Goal: Obtain resource: Download file/media

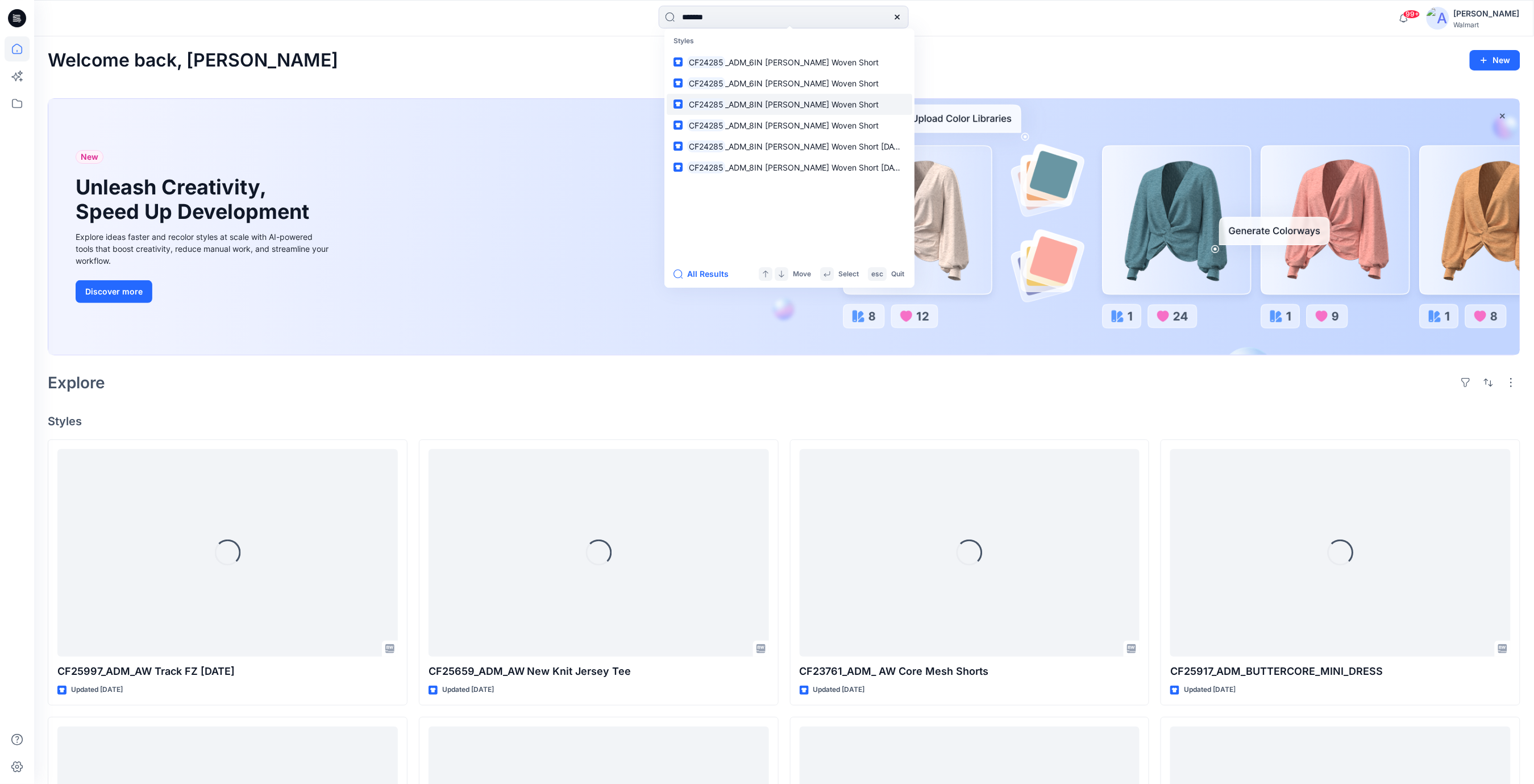
click at [788, 105] on span "_ADM_8IN [PERSON_NAME] Woven Short" at bounding box center [801, 104] width 153 height 10
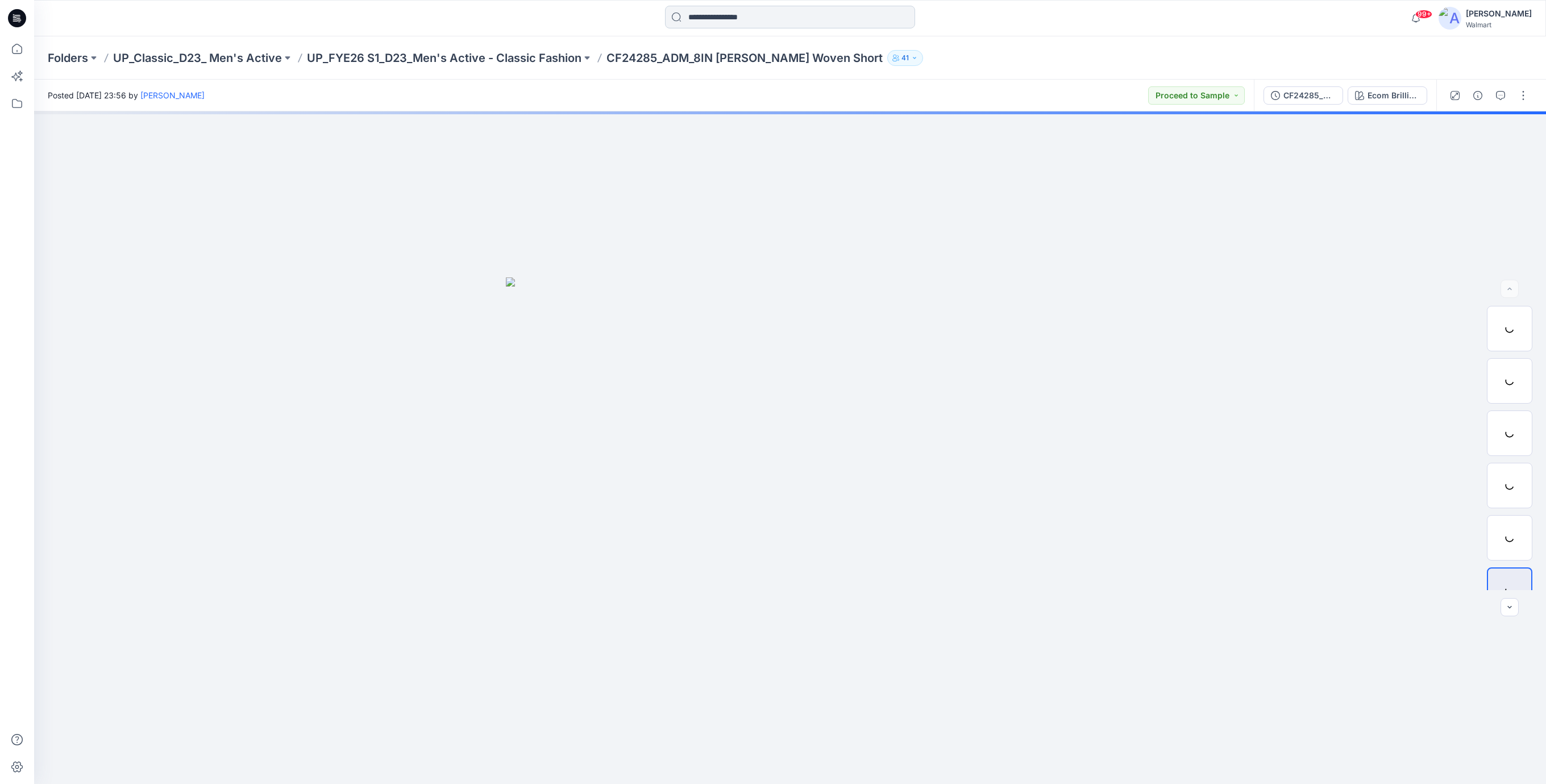
click at [733, 19] on input at bounding box center [790, 17] width 250 height 23
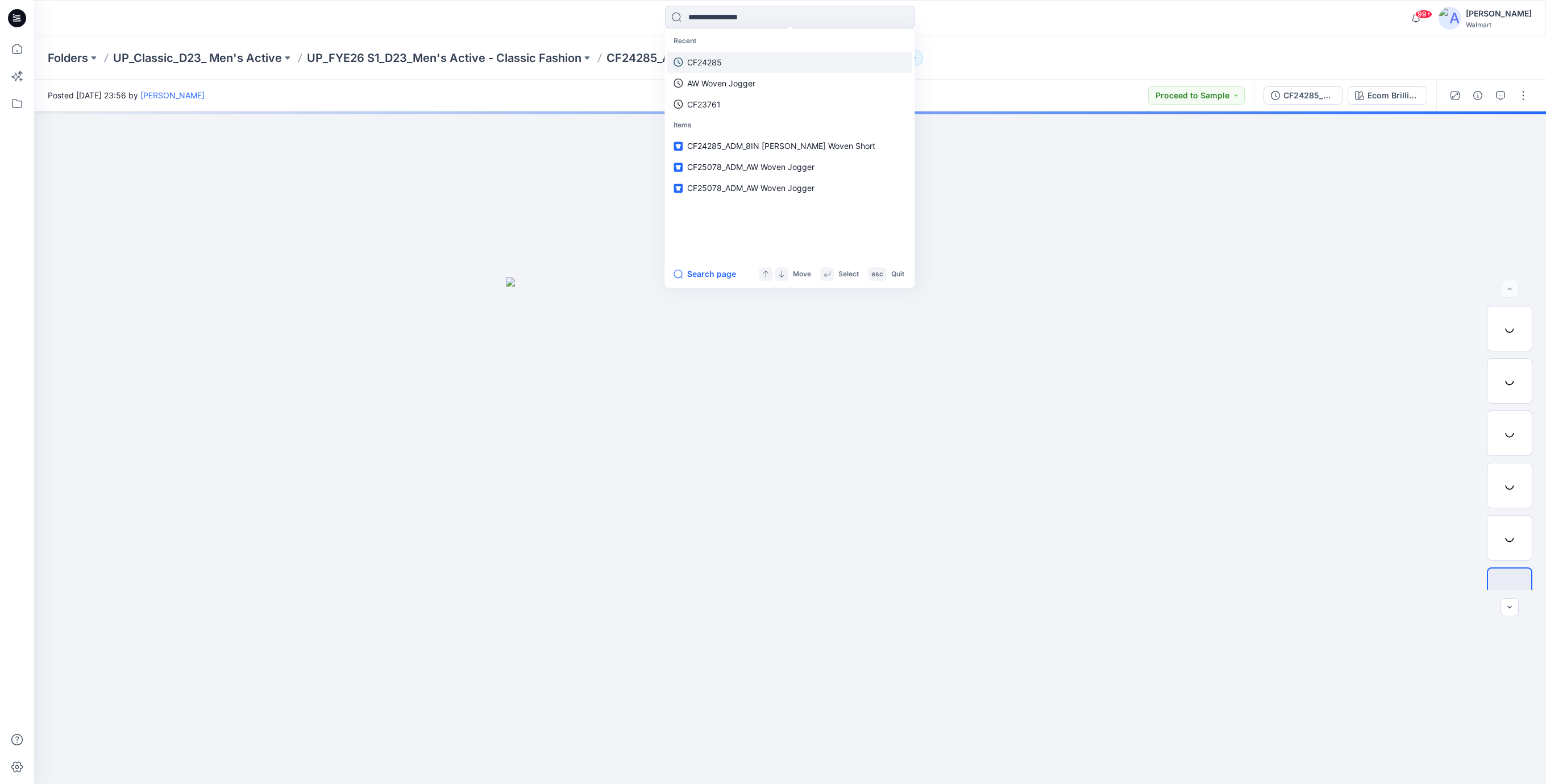
click at [720, 63] on p "CF24285" at bounding box center [704, 62] width 35 height 12
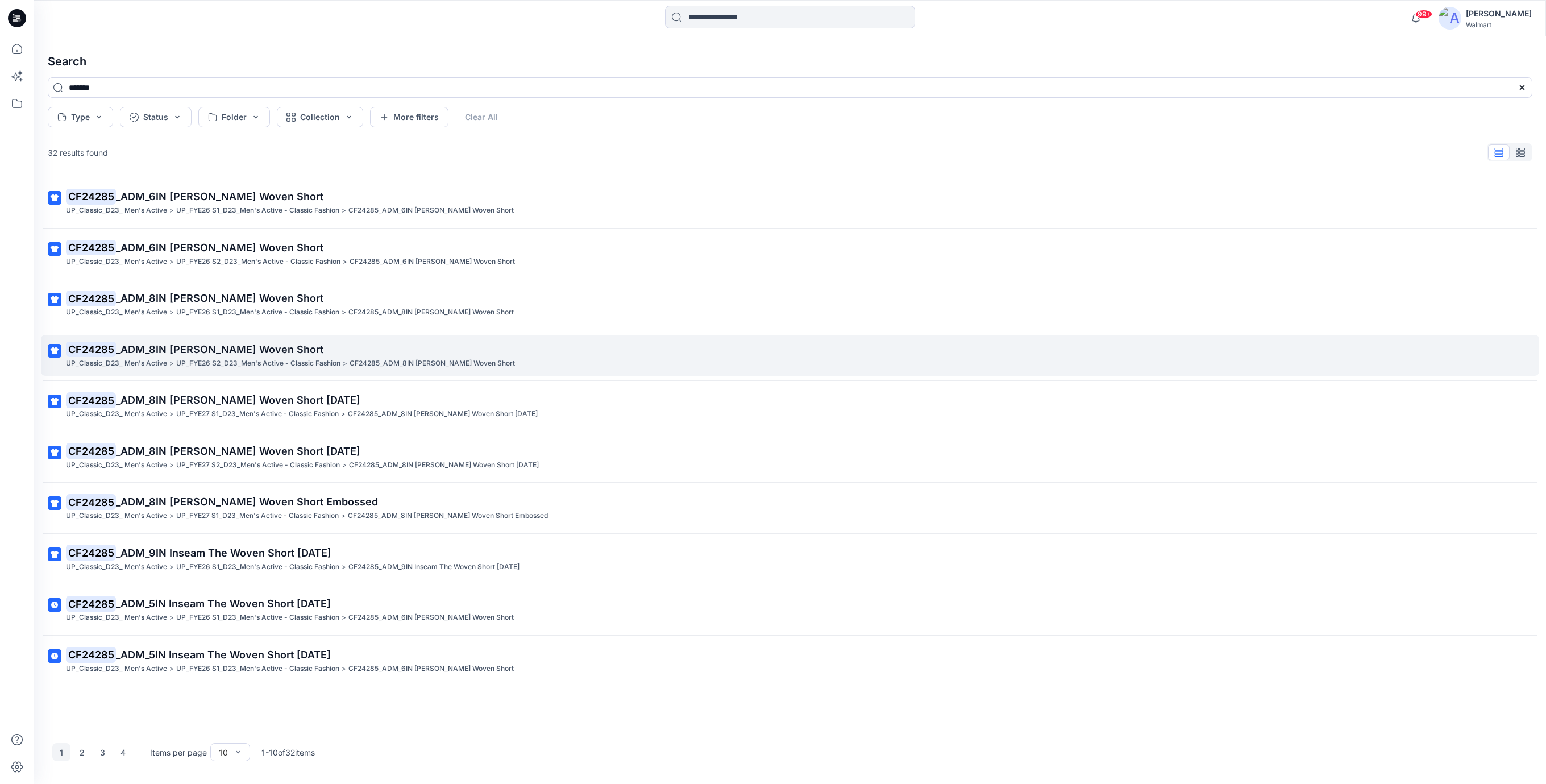
click at [241, 352] on span "_ADM_8IN [PERSON_NAME] Woven Short" at bounding box center [220, 349] width 207 height 12
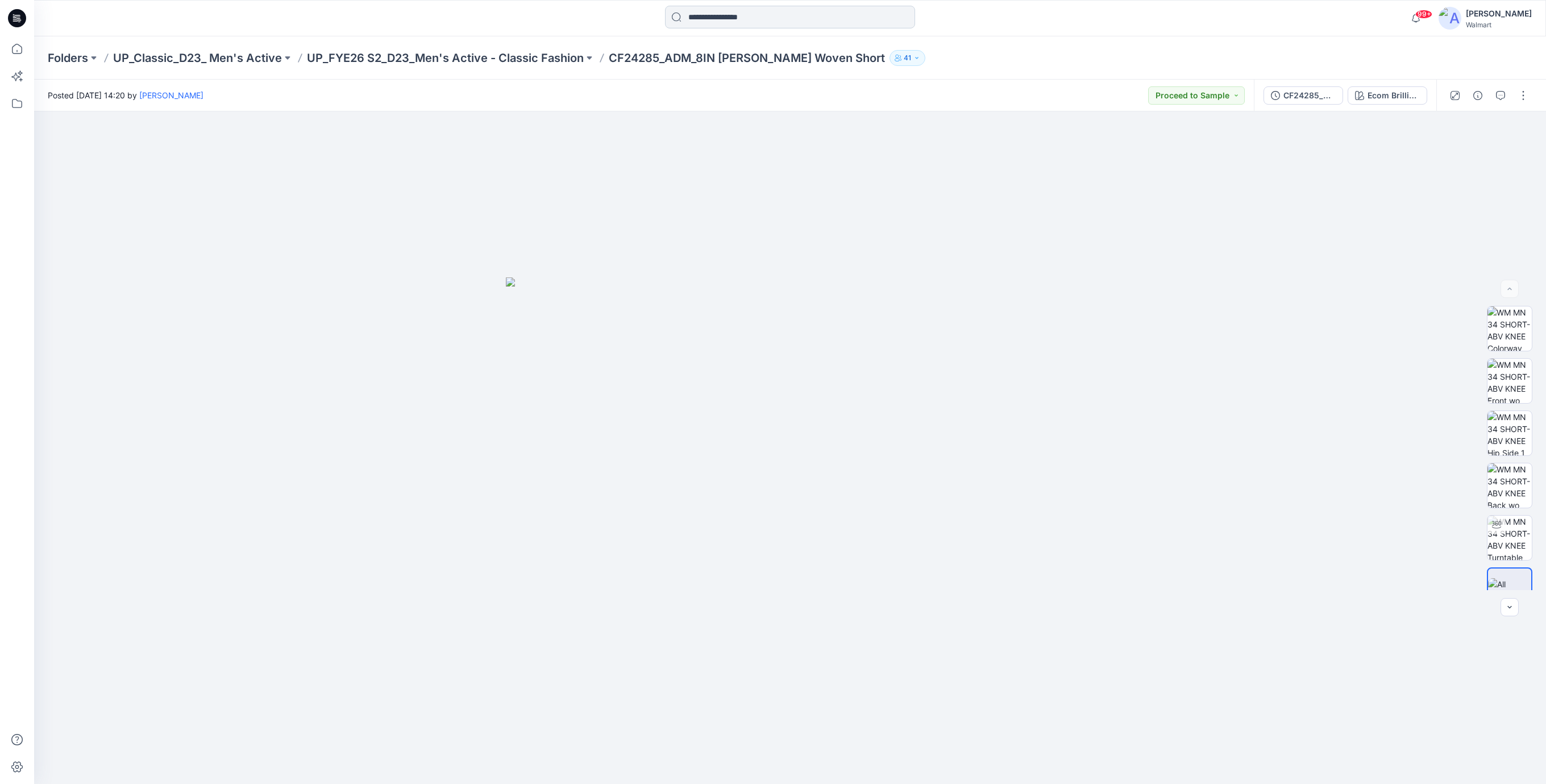
click at [715, 13] on input at bounding box center [790, 17] width 250 height 23
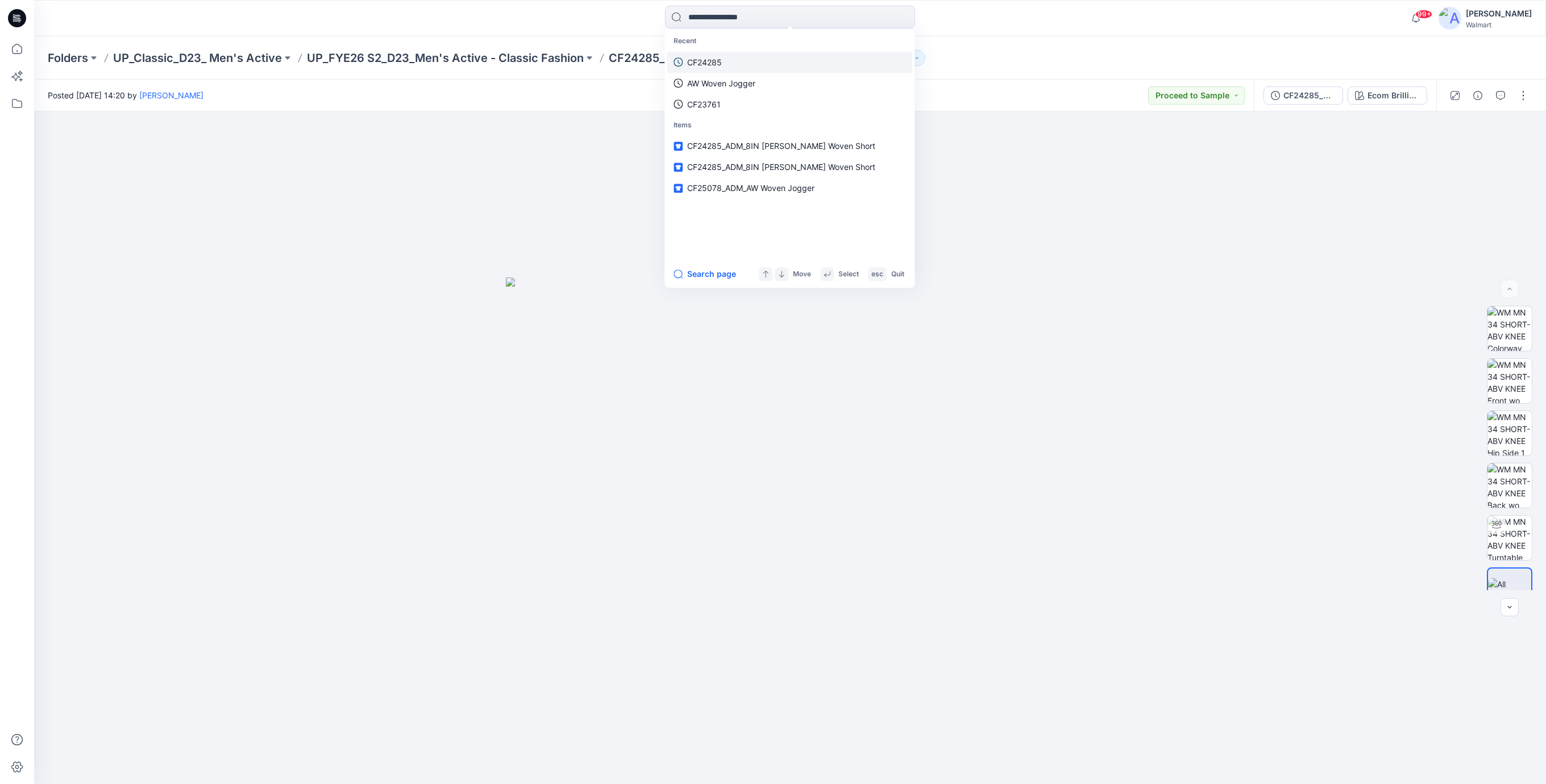
click at [711, 56] on p "CF24285" at bounding box center [704, 62] width 35 height 12
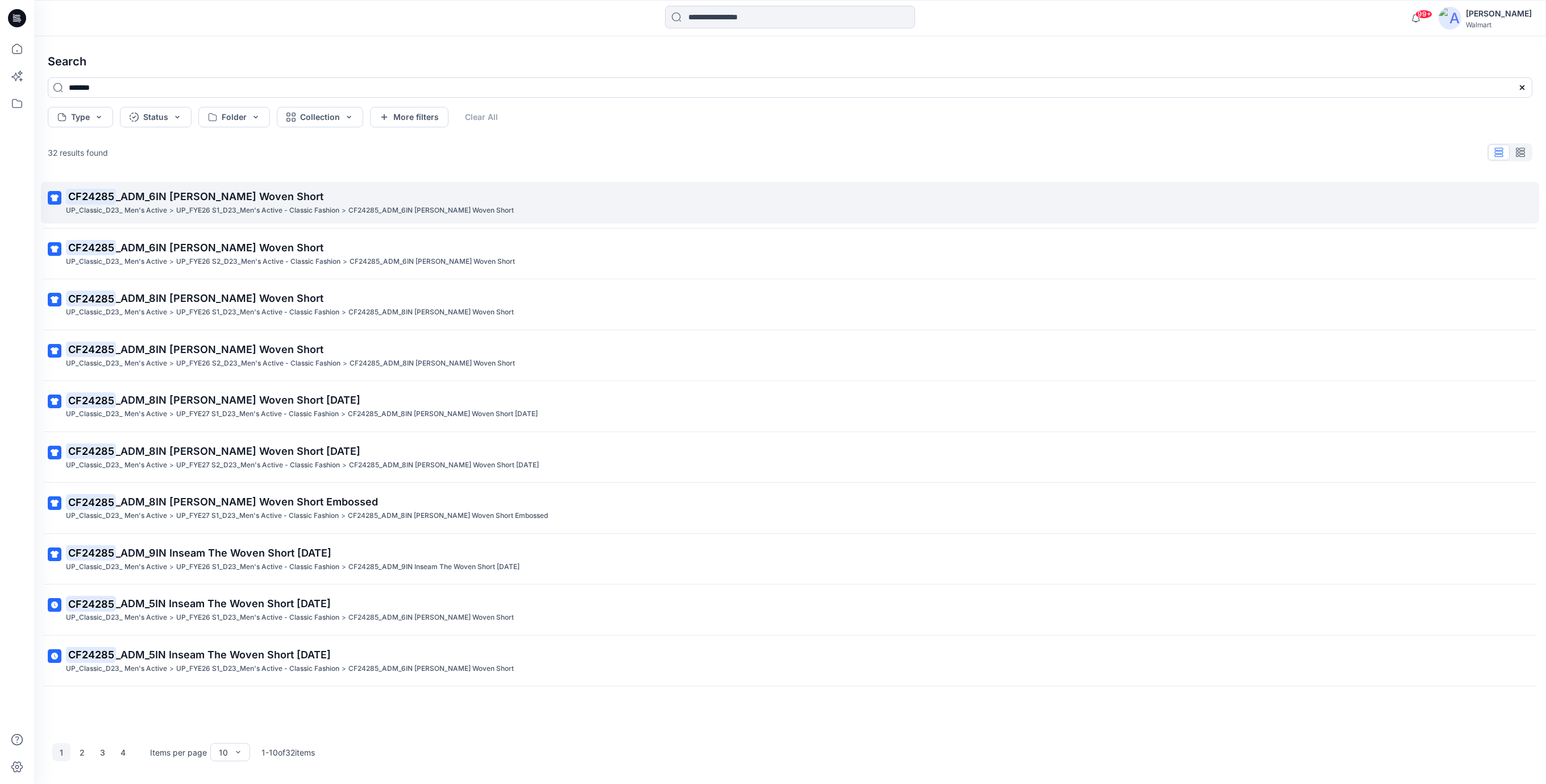
click at [252, 196] on span "_ADM_6IN [PERSON_NAME] Woven Short" at bounding box center [220, 196] width 207 height 12
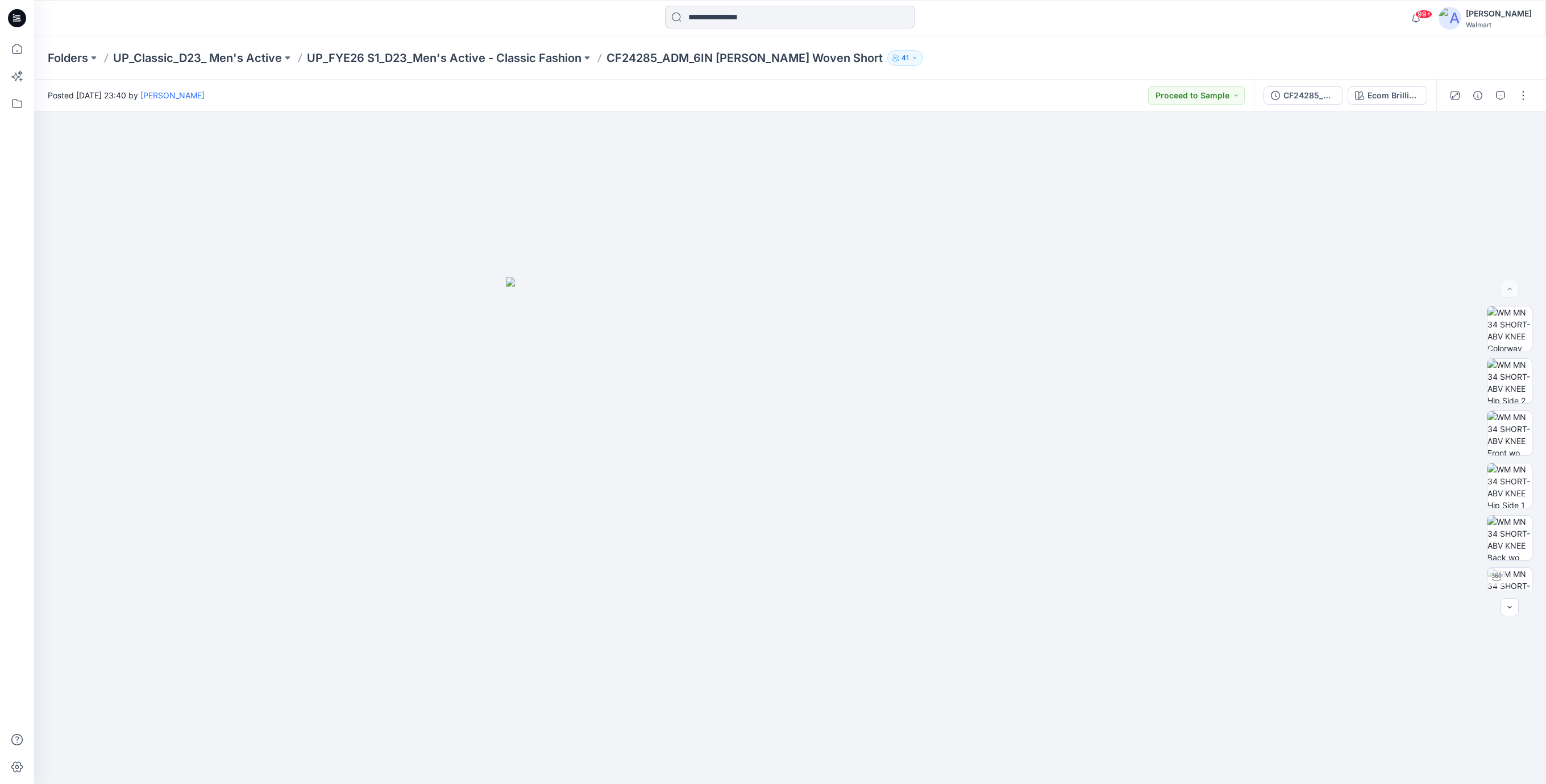
click at [728, 11] on input at bounding box center [790, 17] width 250 height 23
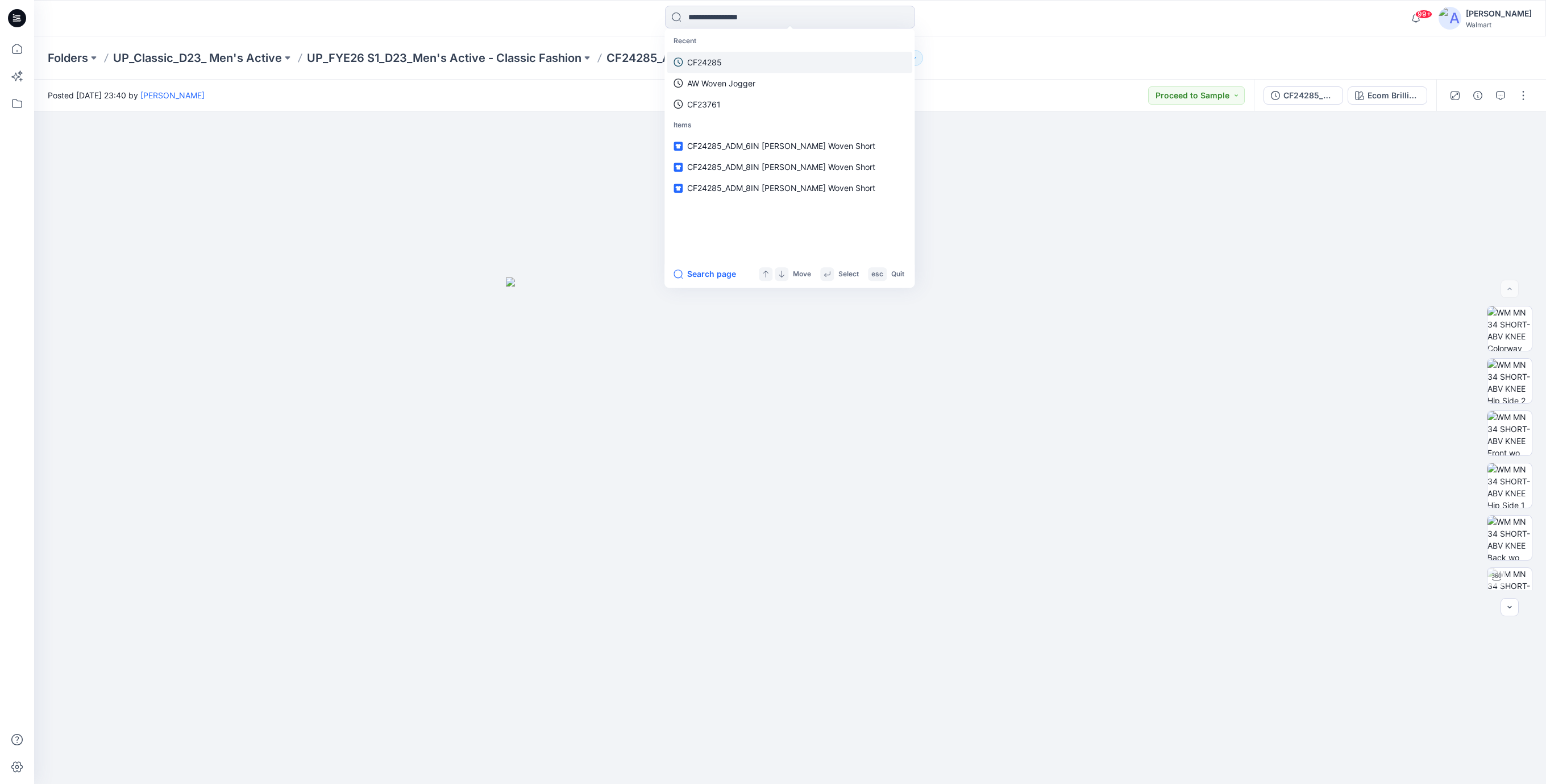
click at [713, 63] on p "CF24285" at bounding box center [704, 62] width 35 height 12
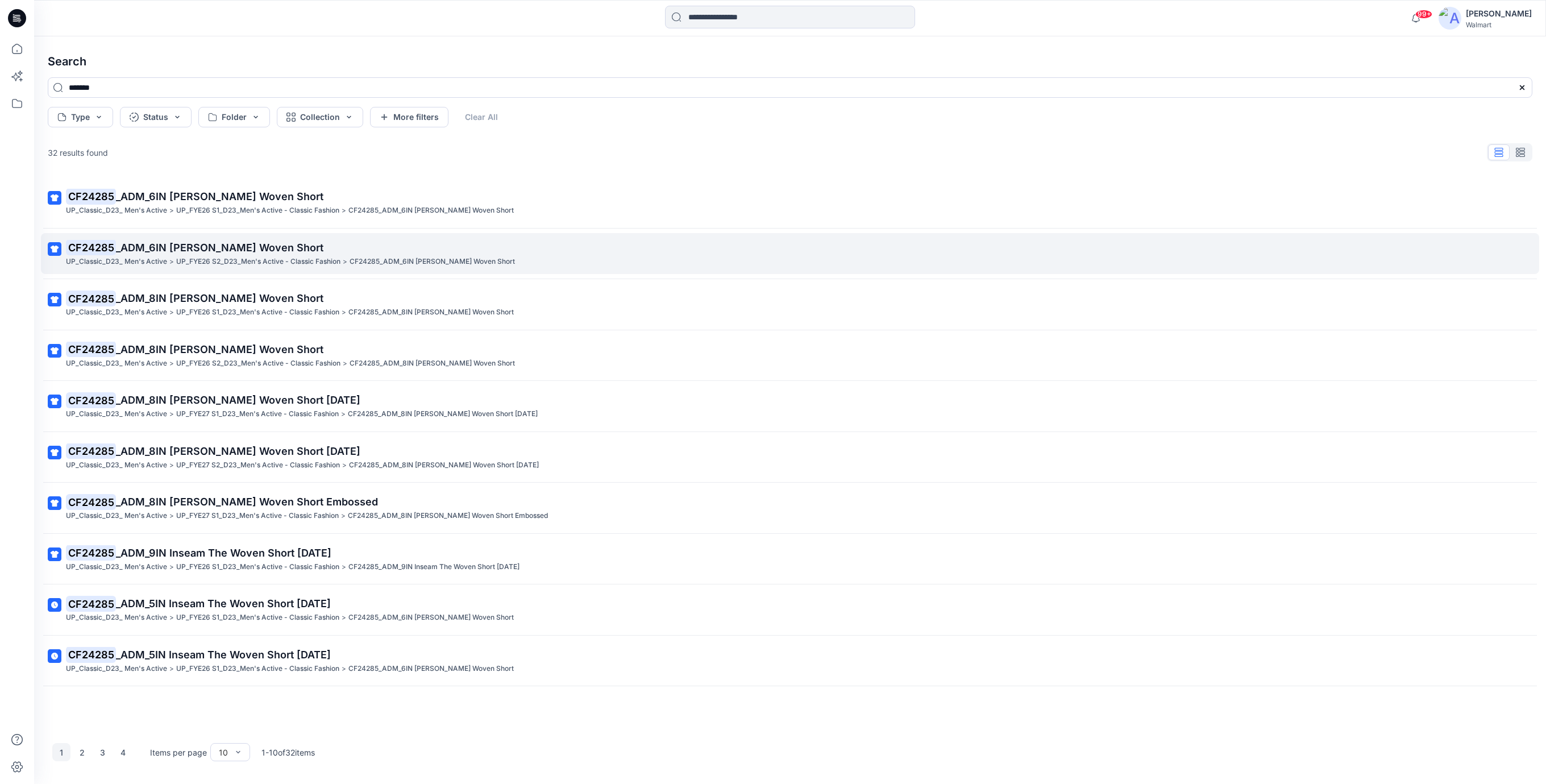
click at [205, 243] on span "_ADM_6IN [PERSON_NAME] Woven Short" at bounding box center [220, 248] width 207 height 12
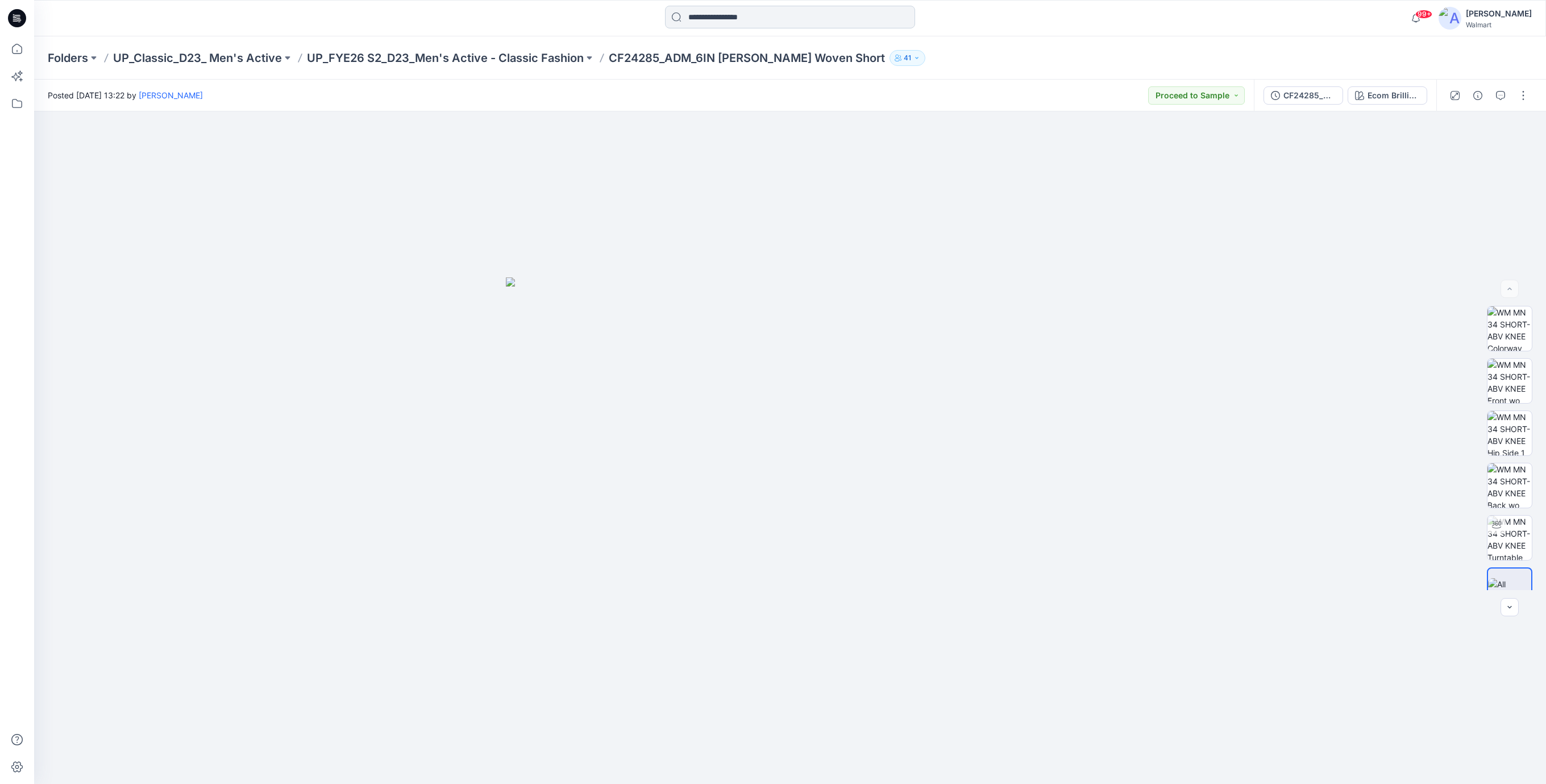
click at [706, 18] on input at bounding box center [790, 17] width 250 height 23
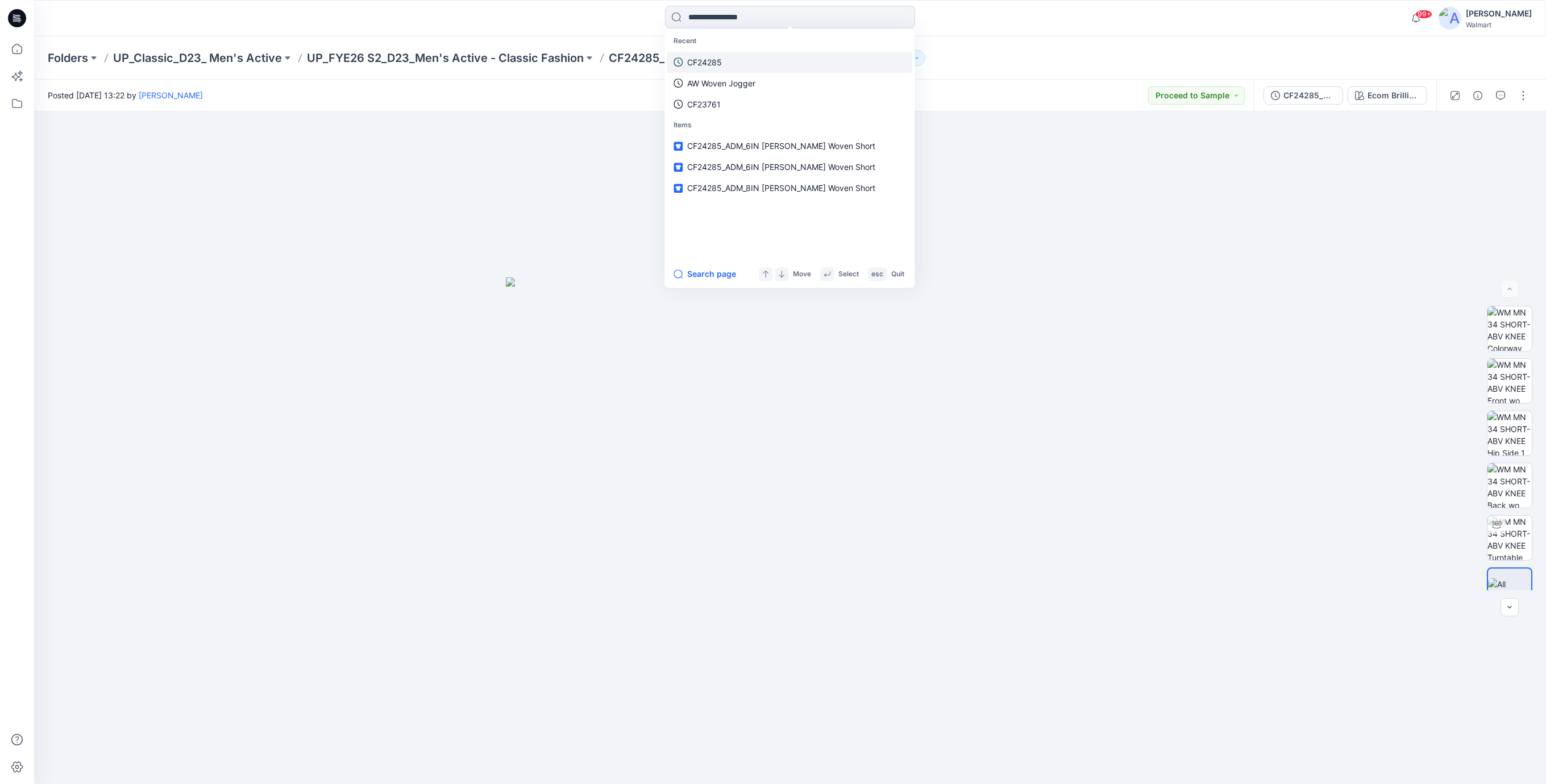
click at [710, 64] on p "CF24285" at bounding box center [704, 62] width 35 height 12
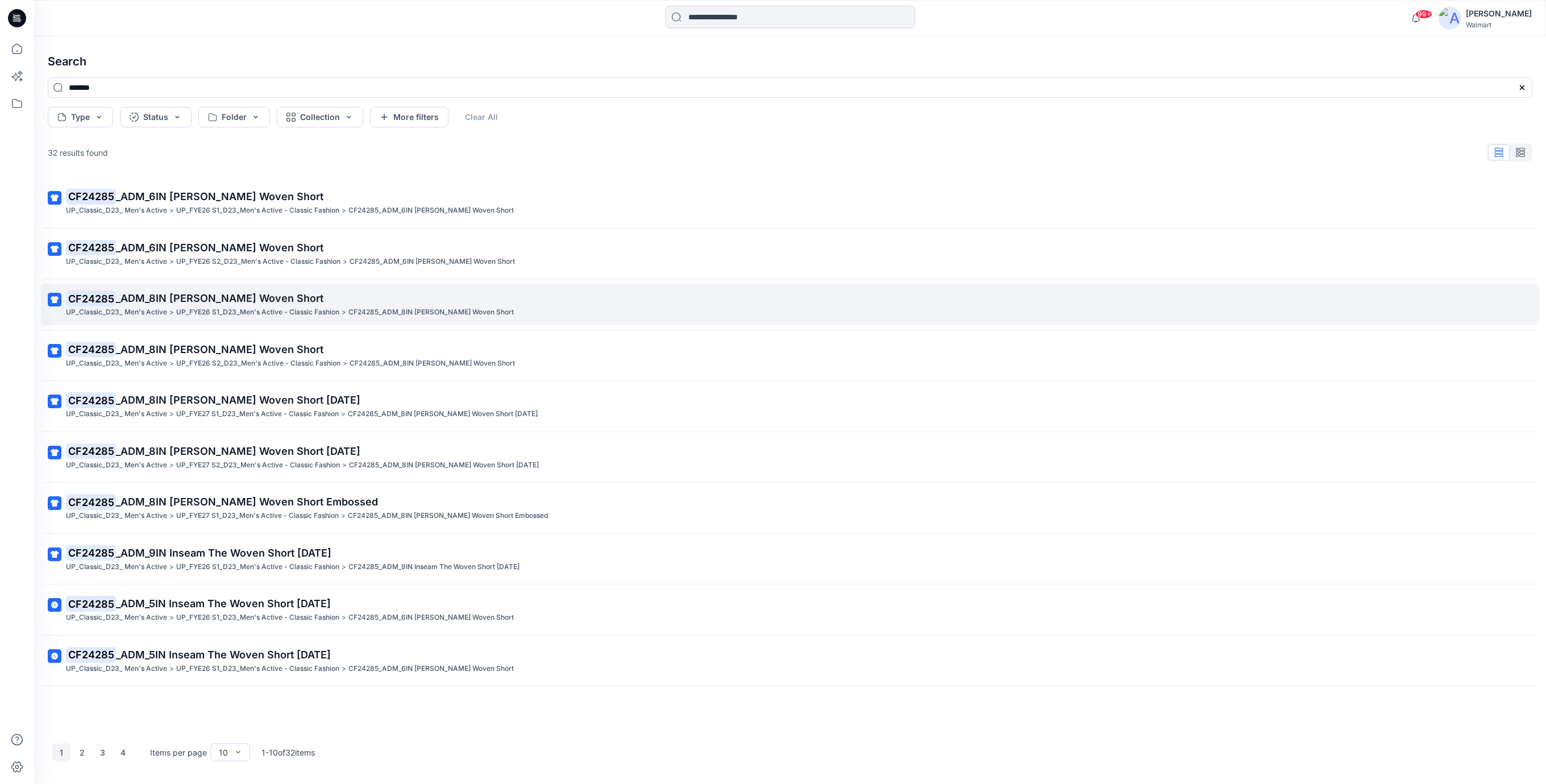
click at [261, 297] on span "_ADM_8IN [PERSON_NAME] Woven Short" at bounding box center [220, 298] width 207 height 12
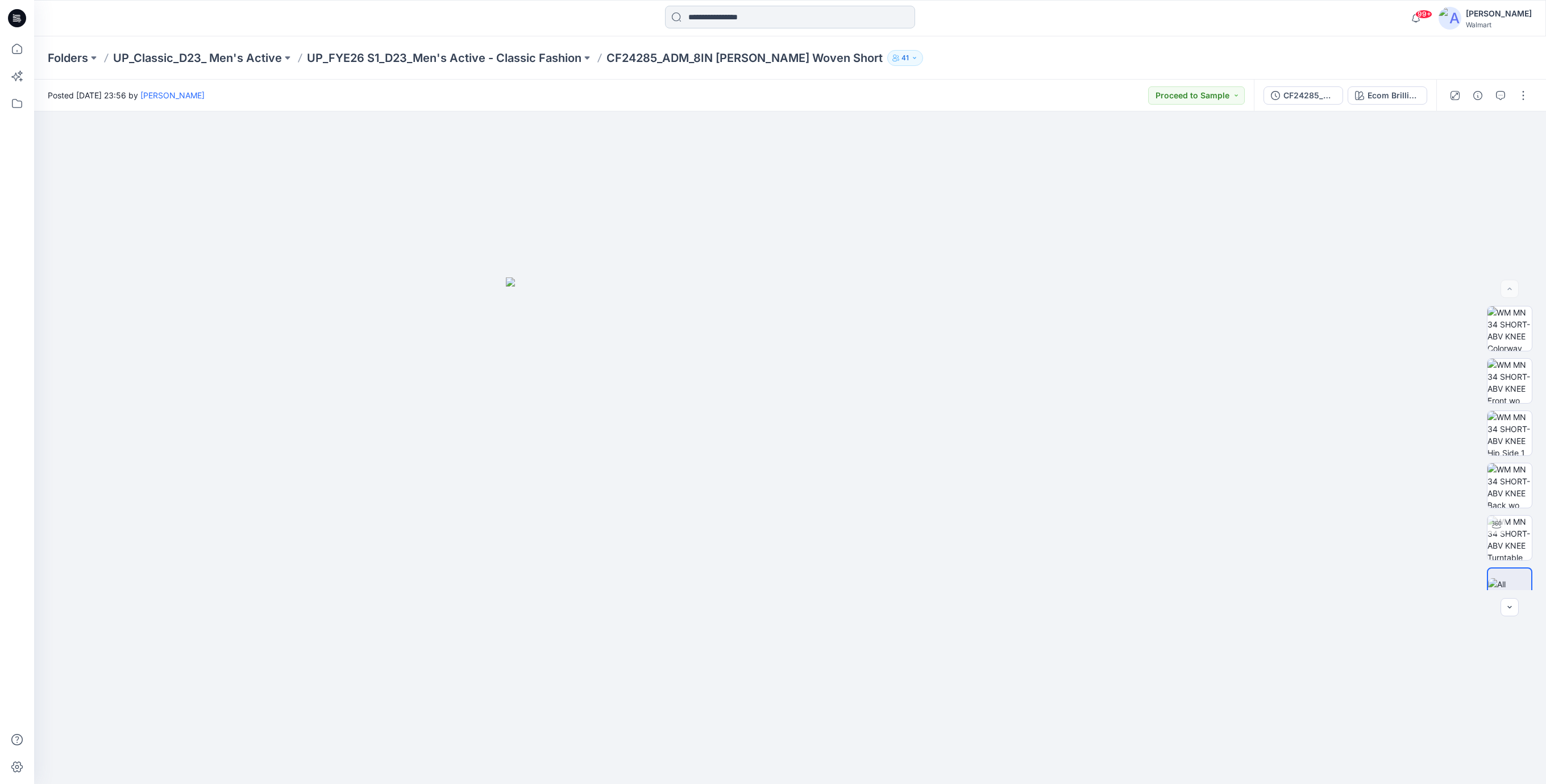
click at [730, 18] on input at bounding box center [790, 17] width 250 height 23
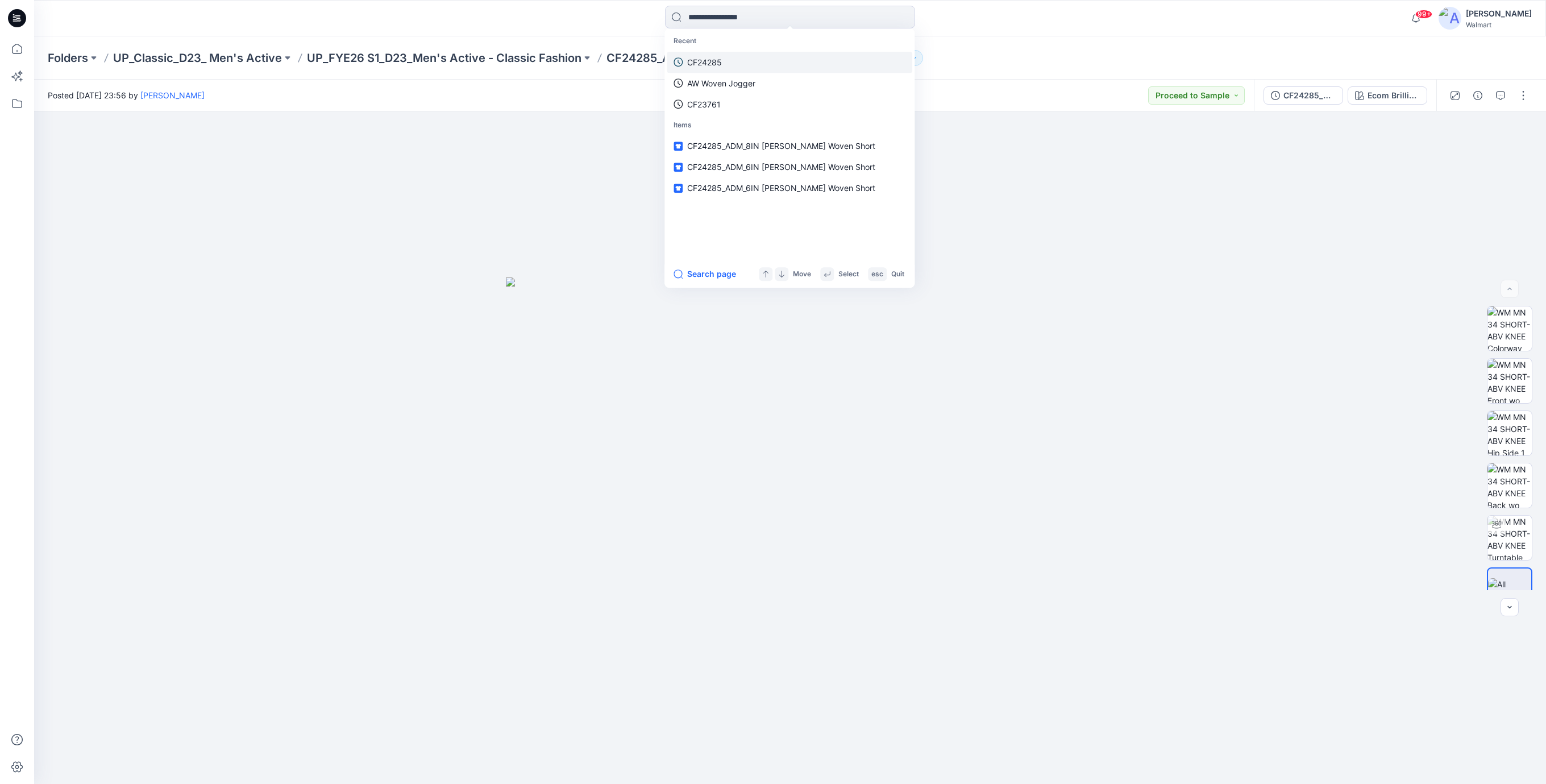
click at [728, 61] on link "CF24285" at bounding box center [789, 62] width 246 height 21
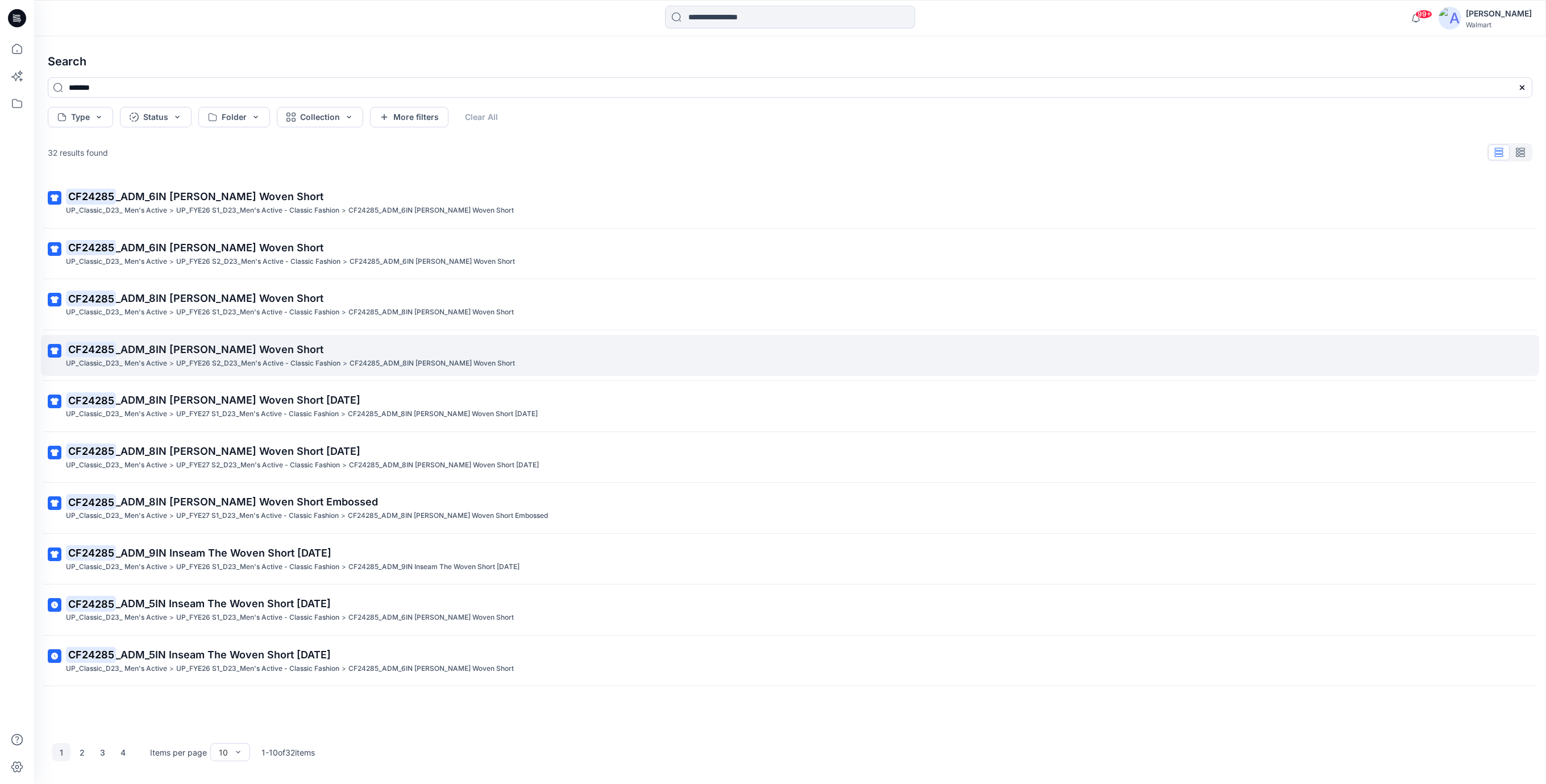
click at [261, 352] on span "_ADM_8IN [PERSON_NAME] Woven Short" at bounding box center [220, 349] width 207 height 12
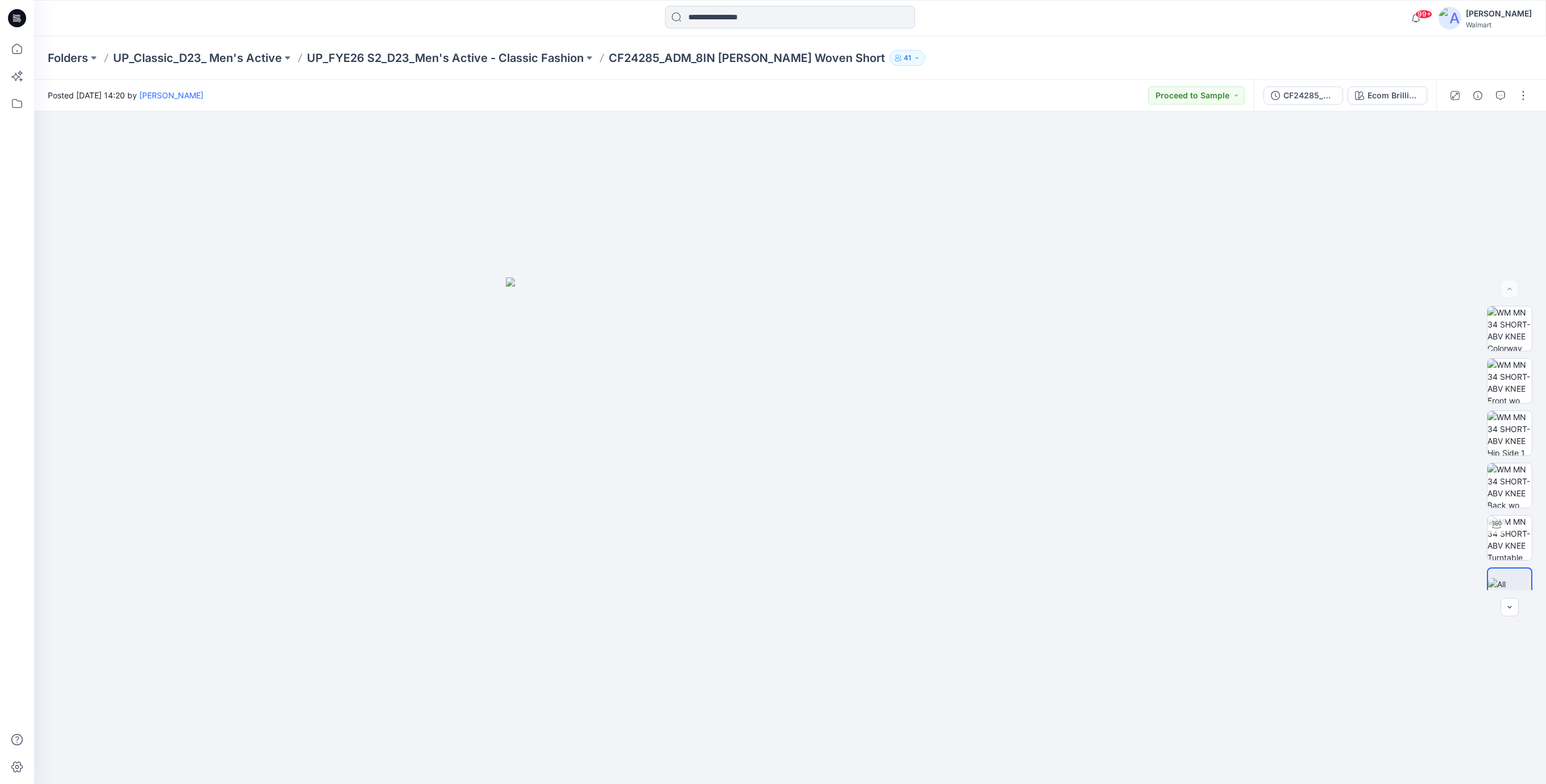
click at [711, 29] on div at bounding box center [790, 18] width 250 height 25
click at [713, 20] on input at bounding box center [790, 17] width 250 height 23
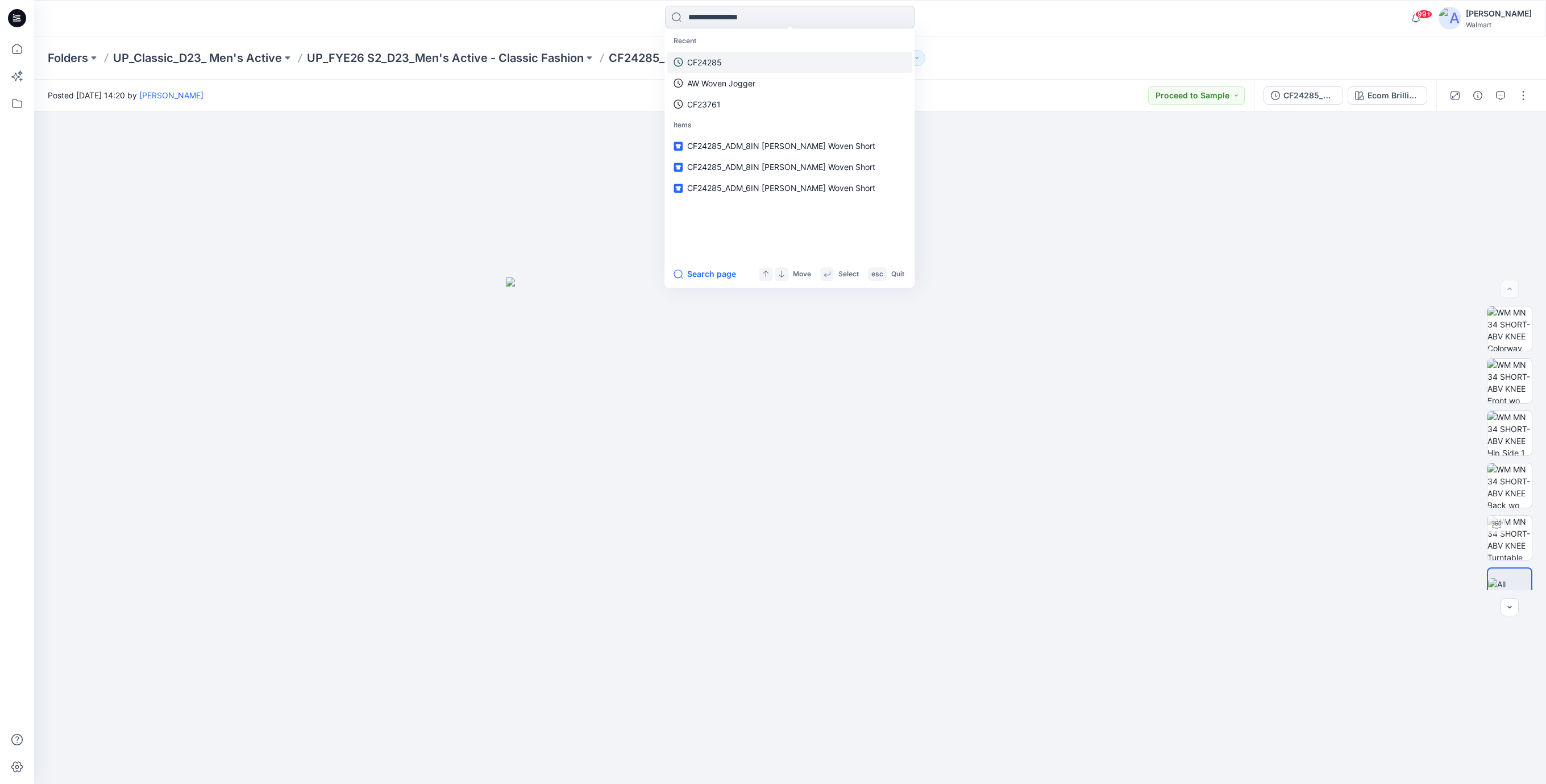
click at [711, 61] on p "CF24285" at bounding box center [704, 62] width 35 height 12
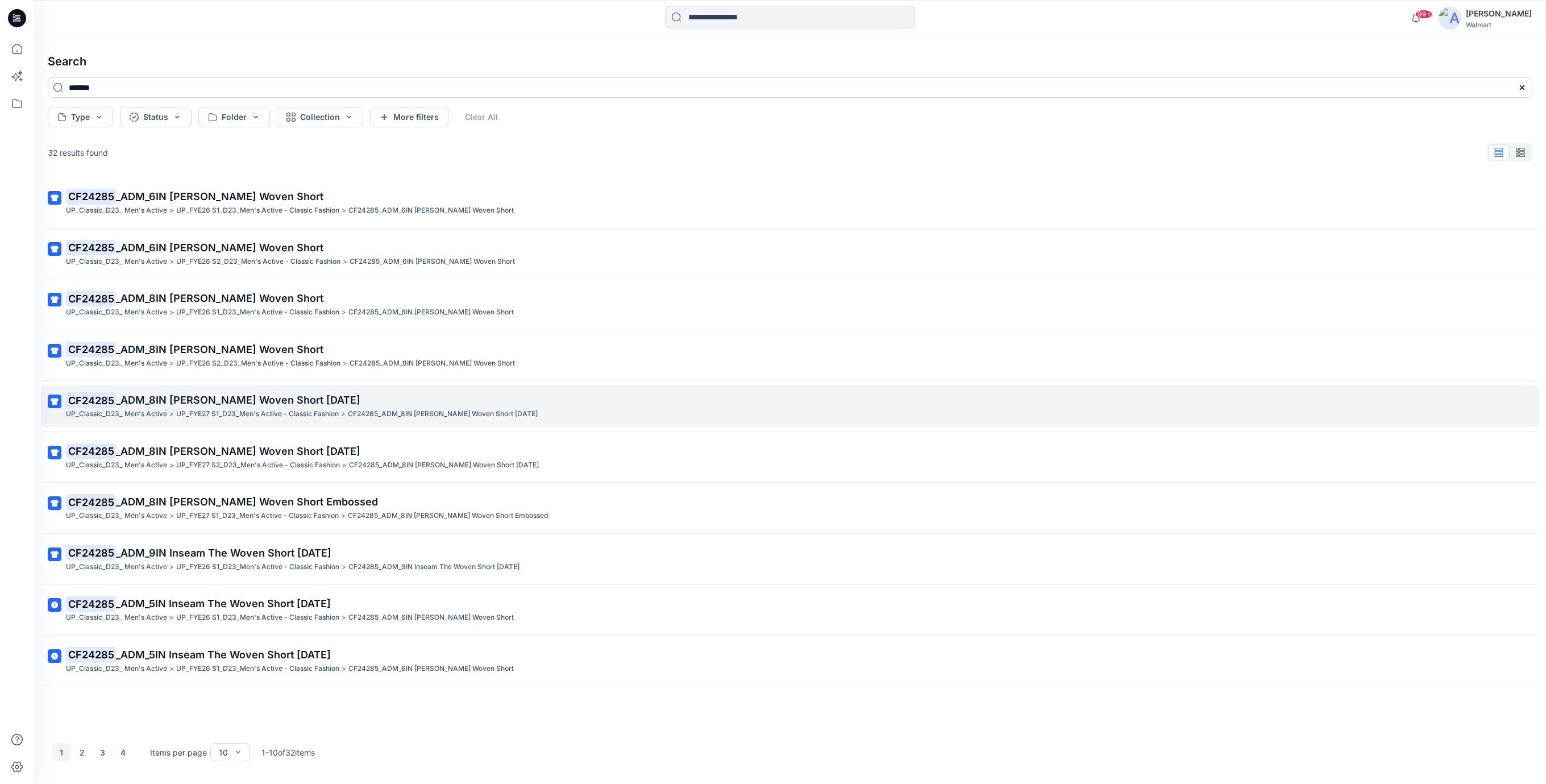
click at [309, 401] on span "_ADM_8IN [PERSON_NAME] Woven Short [DATE]" at bounding box center [238, 399] width 244 height 12
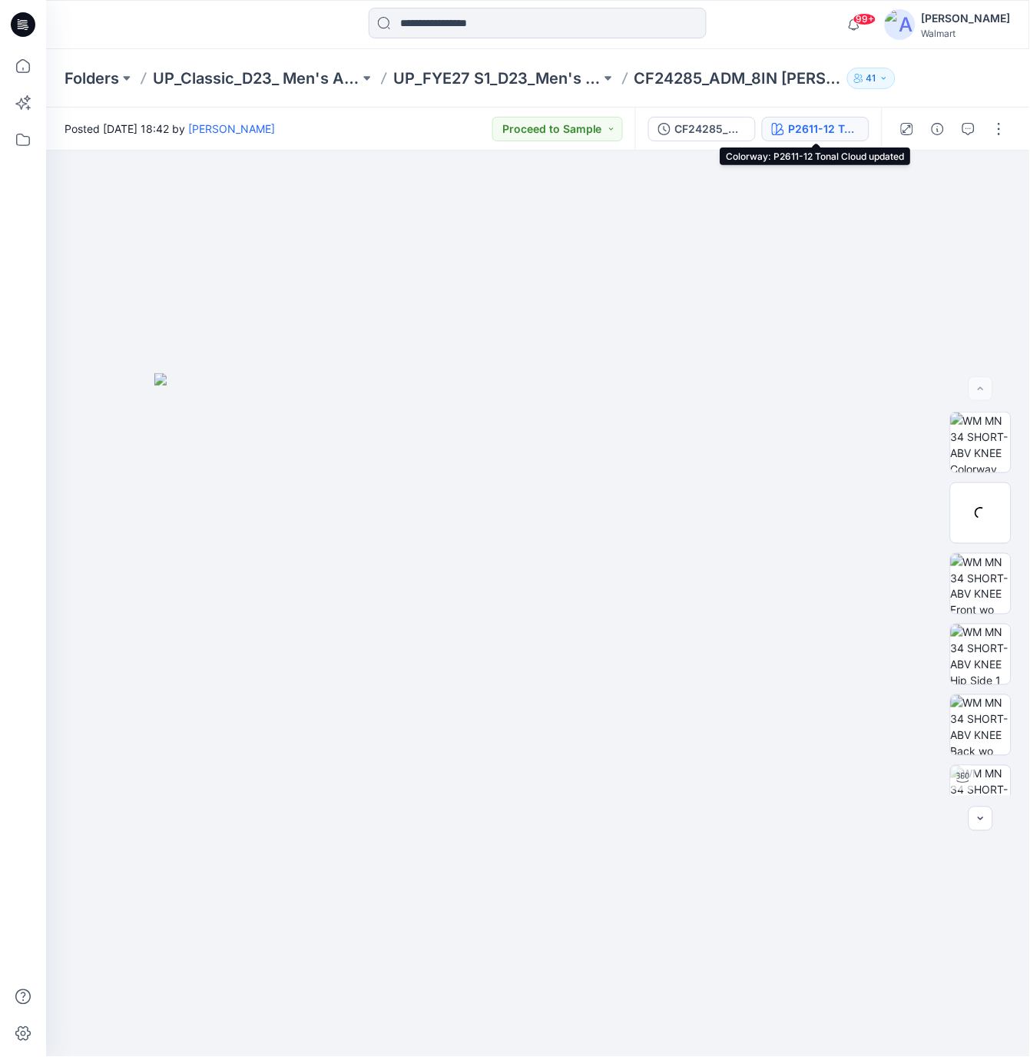
click at [800, 130] on div "P2611-12 Tonal Cloud updated" at bounding box center [824, 129] width 71 height 17
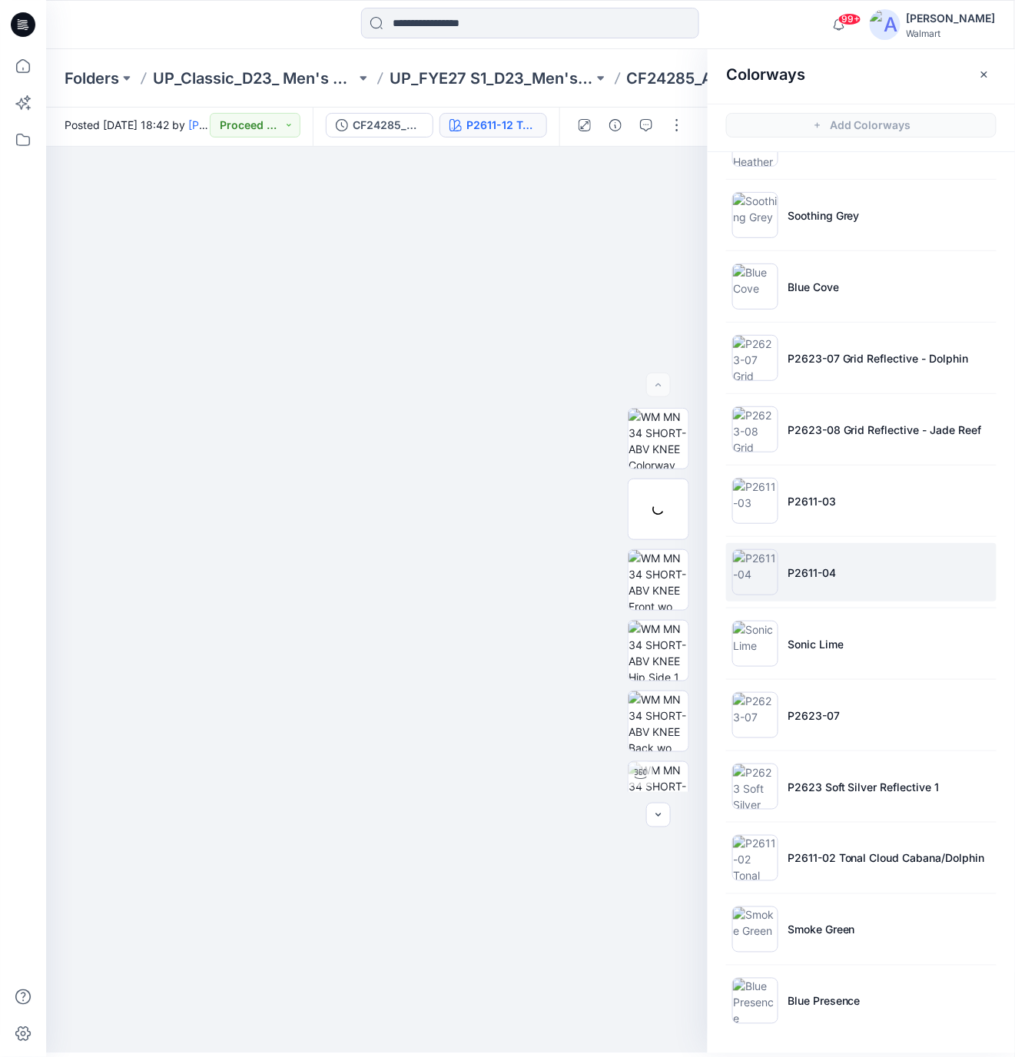
scroll to position [5, 0]
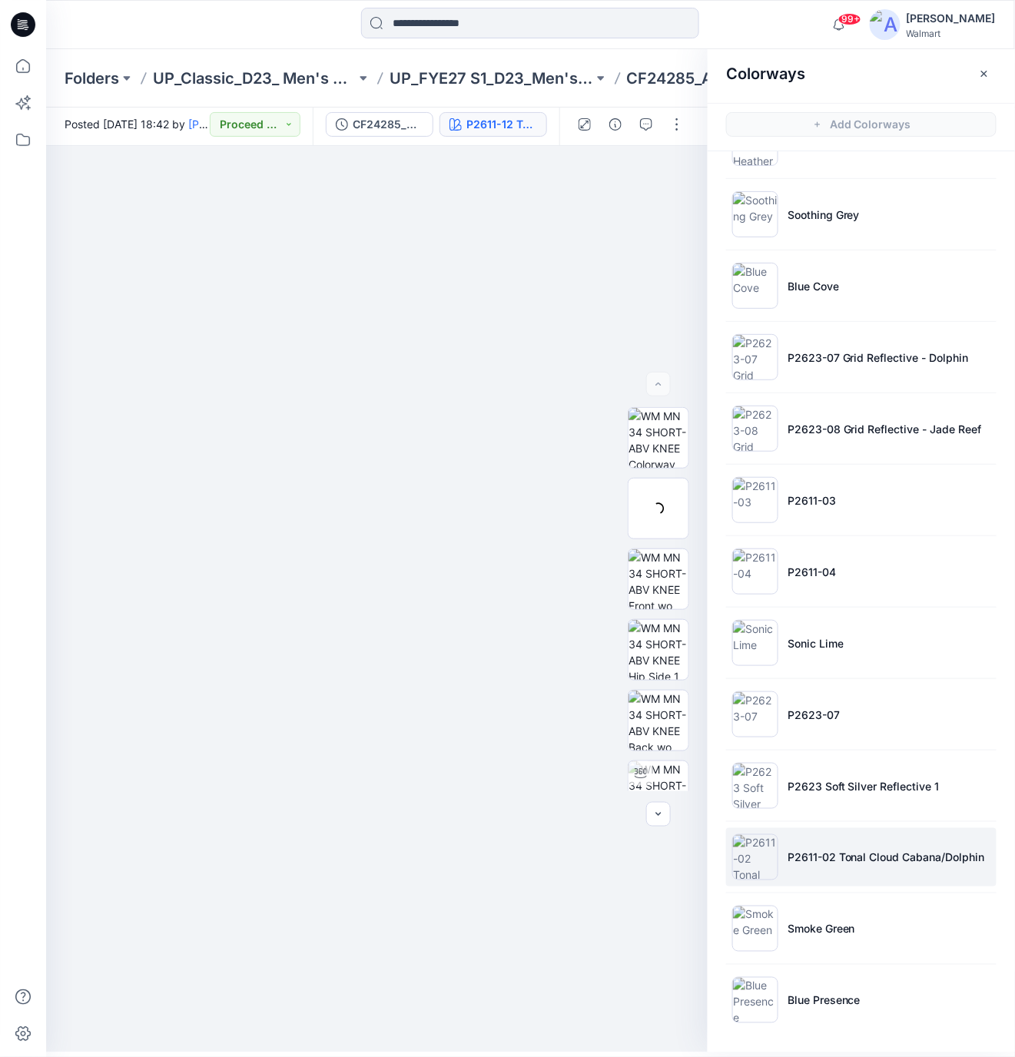
click at [761, 860] on img at bounding box center [755, 857] width 46 height 46
click at [466, 269] on img at bounding box center [377, 634] width 768 height 838
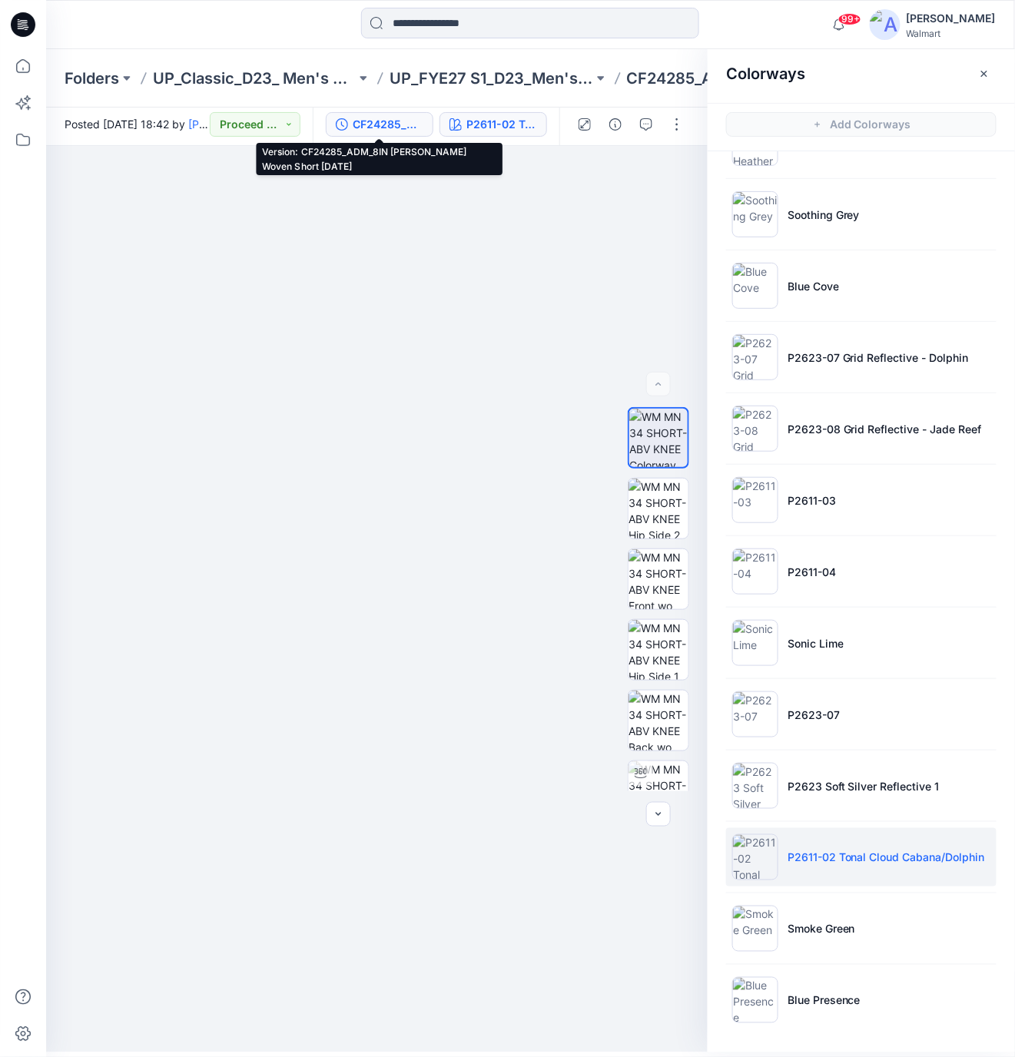
click at [406, 124] on div "CF24285_ADM_8IN [PERSON_NAME] Woven Short [DATE]" at bounding box center [388, 124] width 71 height 17
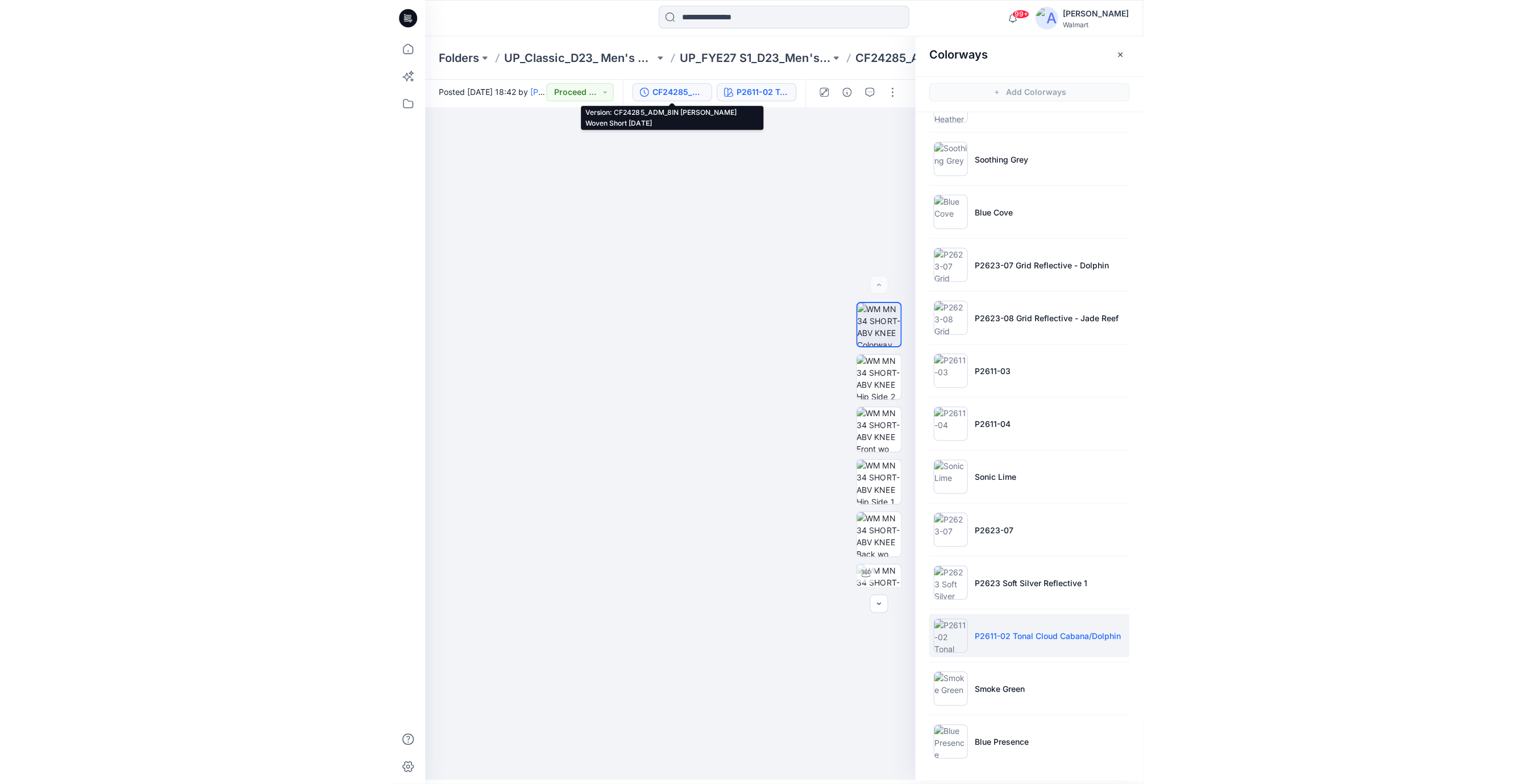
scroll to position [0, 0]
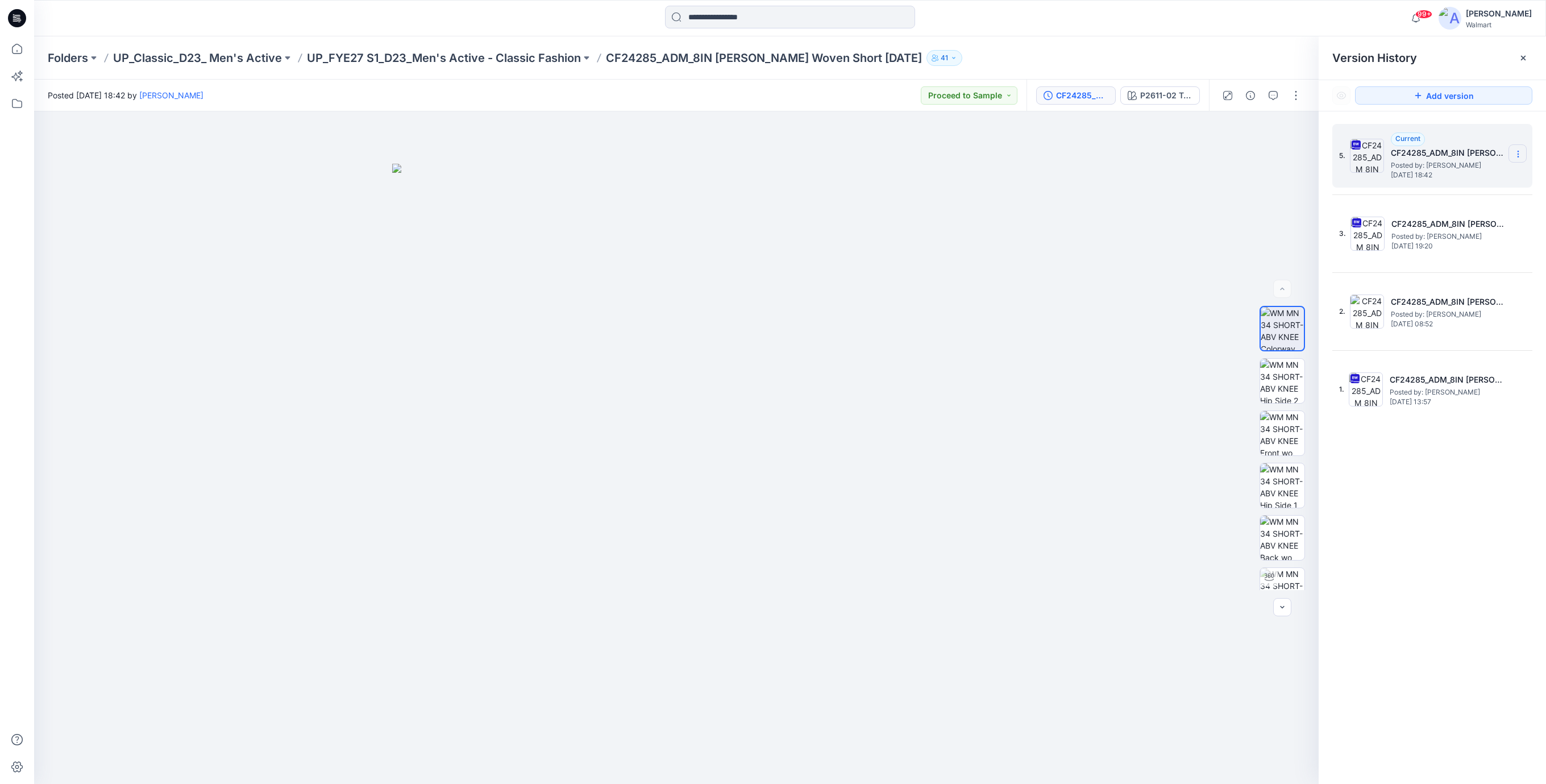
click at [1521, 155] on icon at bounding box center [1518, 154] width 9 height 9
click at [1457, 175] on span "Download Source BW File" at bounding box center [1460, 177] width 95 height 13
click at [1174, 89] on div "P2611-12 Tonal Cloud updated" at bounding box center [1166, 95] width 53 height 13
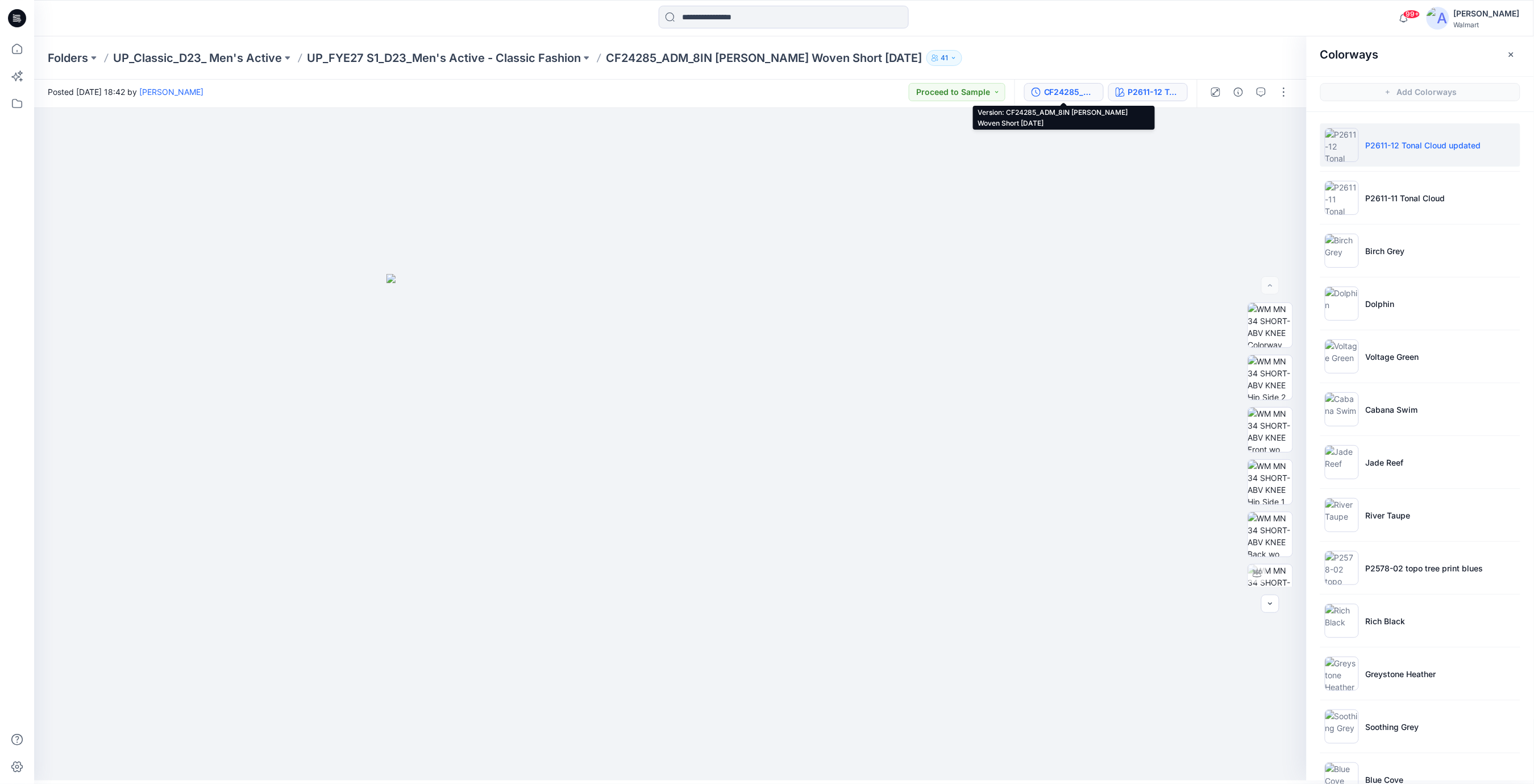
click at [1061, 87] on div "CF24285_ADM_8IN [PERSON_NAME] Woven Short [DATE]" at bounding box center [1070, 92] width 53 height 13
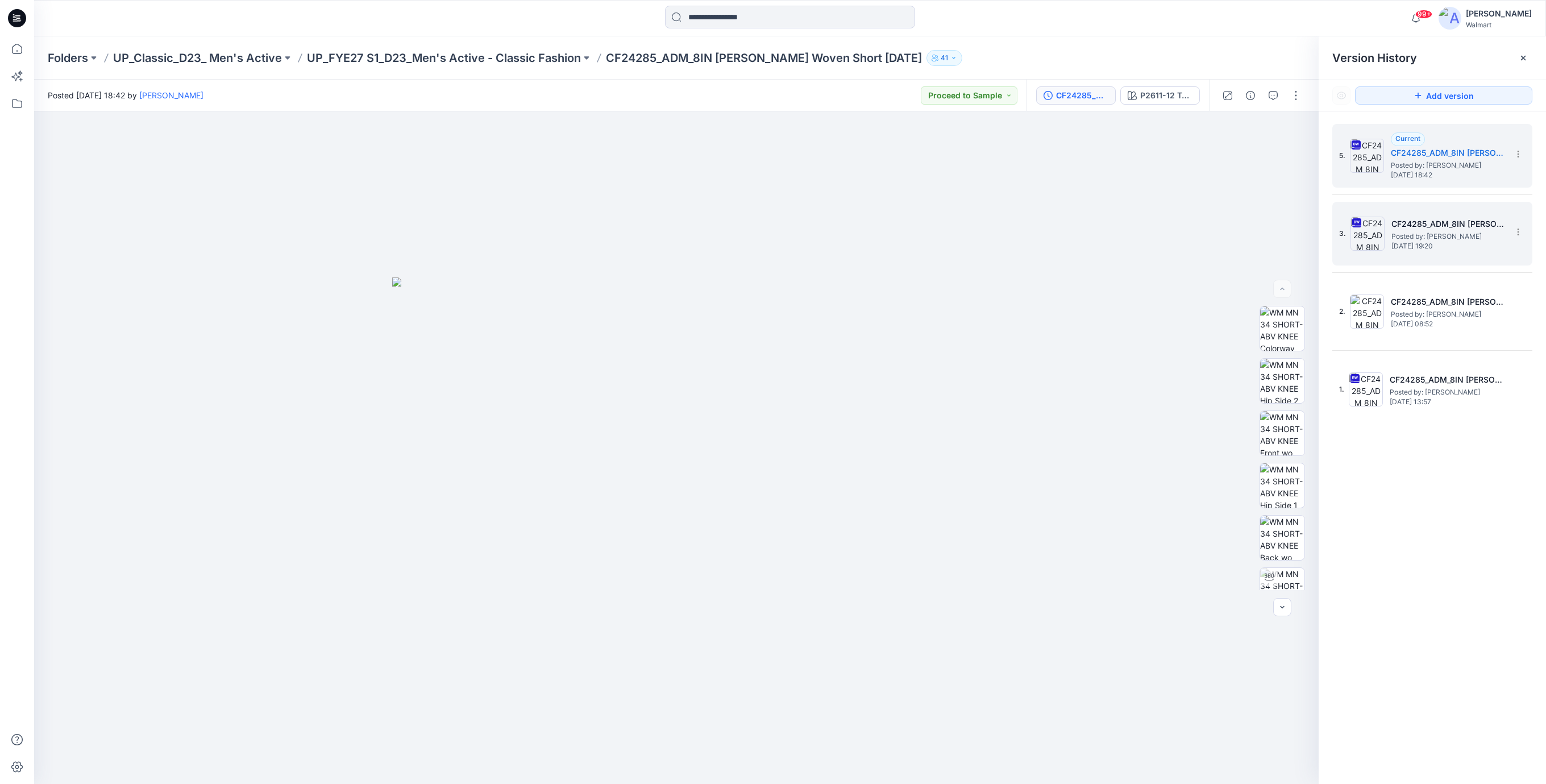
click at [1434, 244] on span "[DATE] 19:20" at bounding box center [1448, 246] width 114 height 8
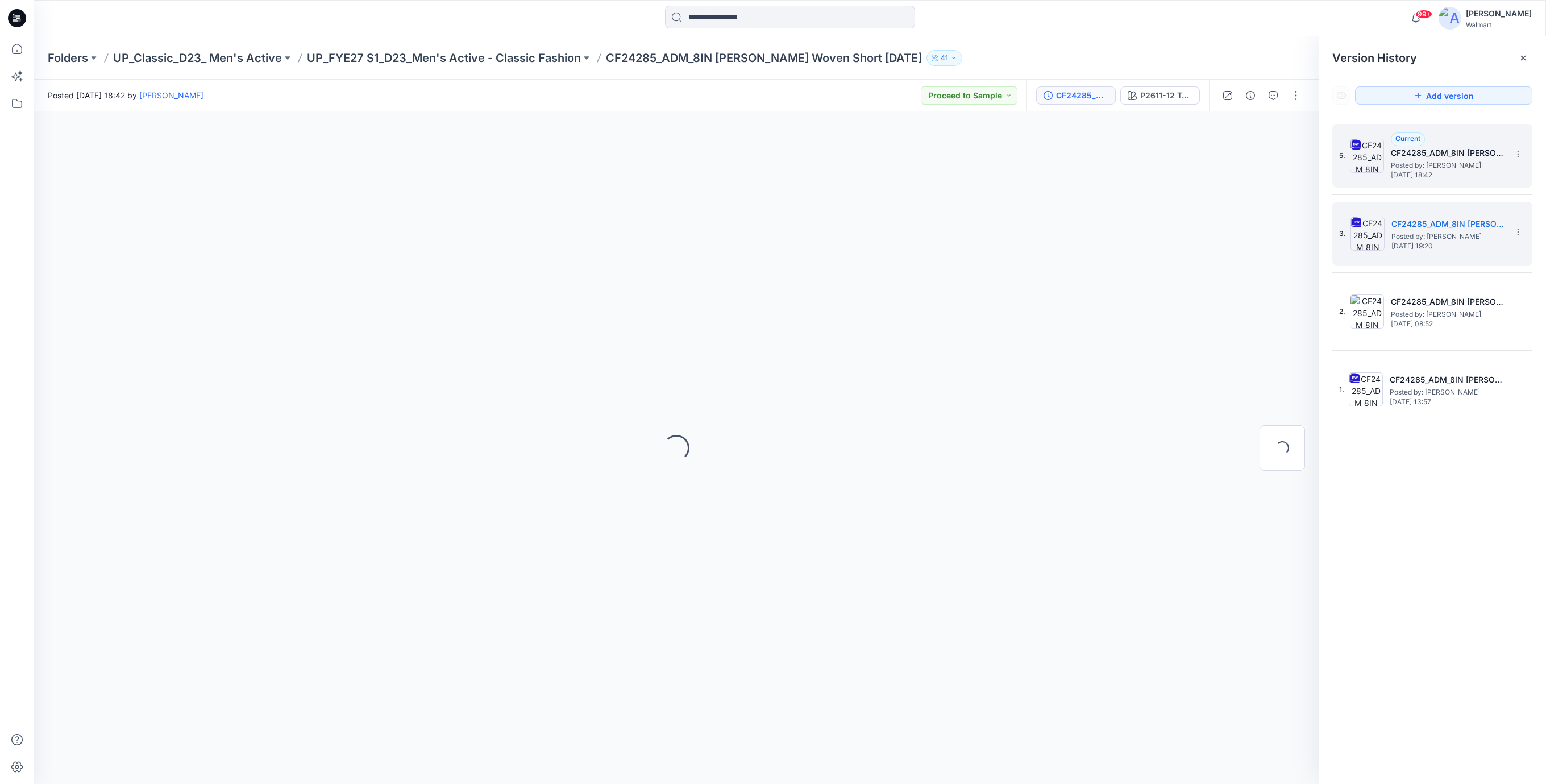
click at [1429, 166] on span "Posted by: [PERSON_NAME]" at bounding box center [1448, 165] width 114 height 11
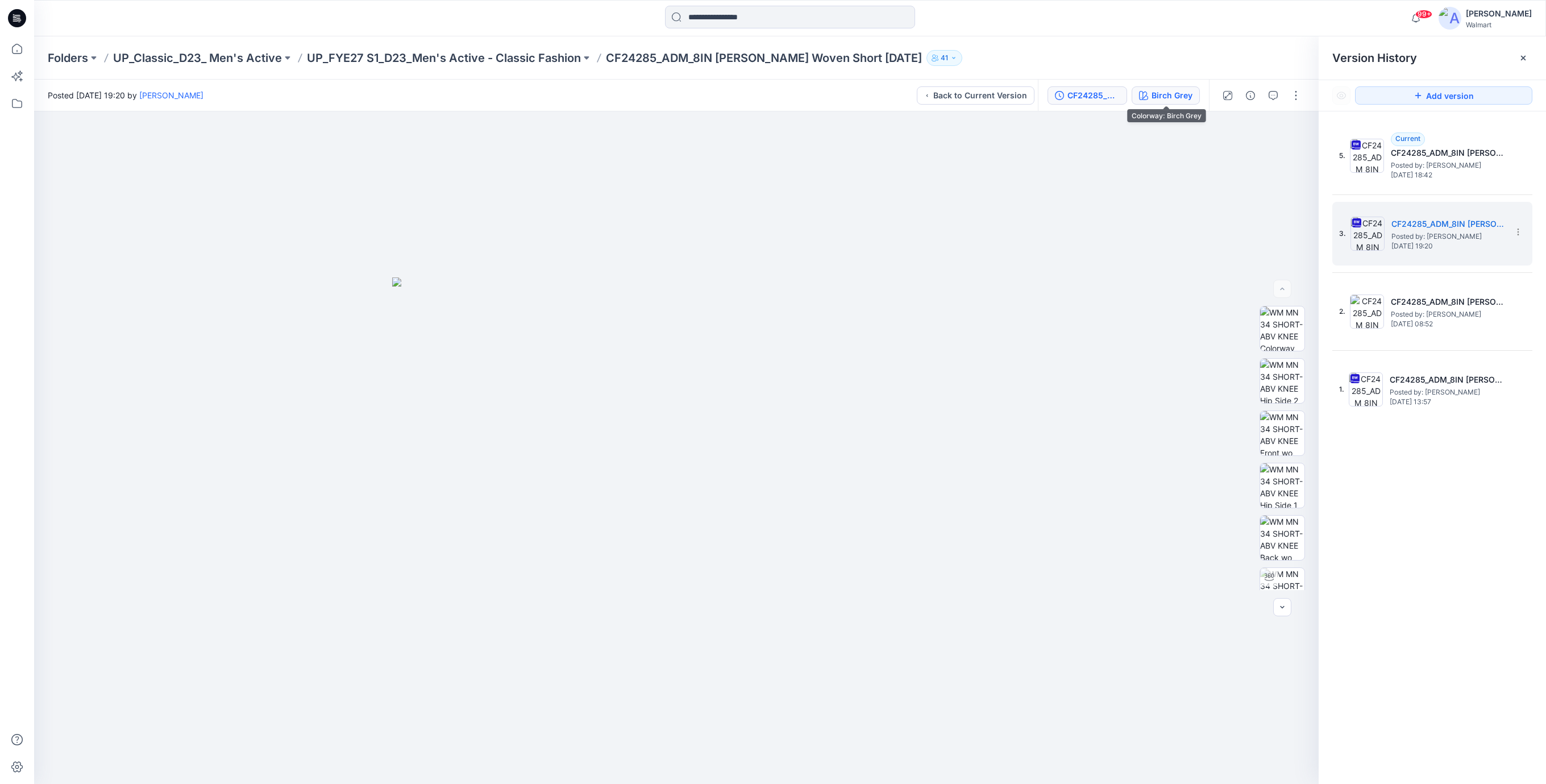
click at [1170, 94] on div "Birch Grey" at bounding box center [1172, 95] width 41 height 13
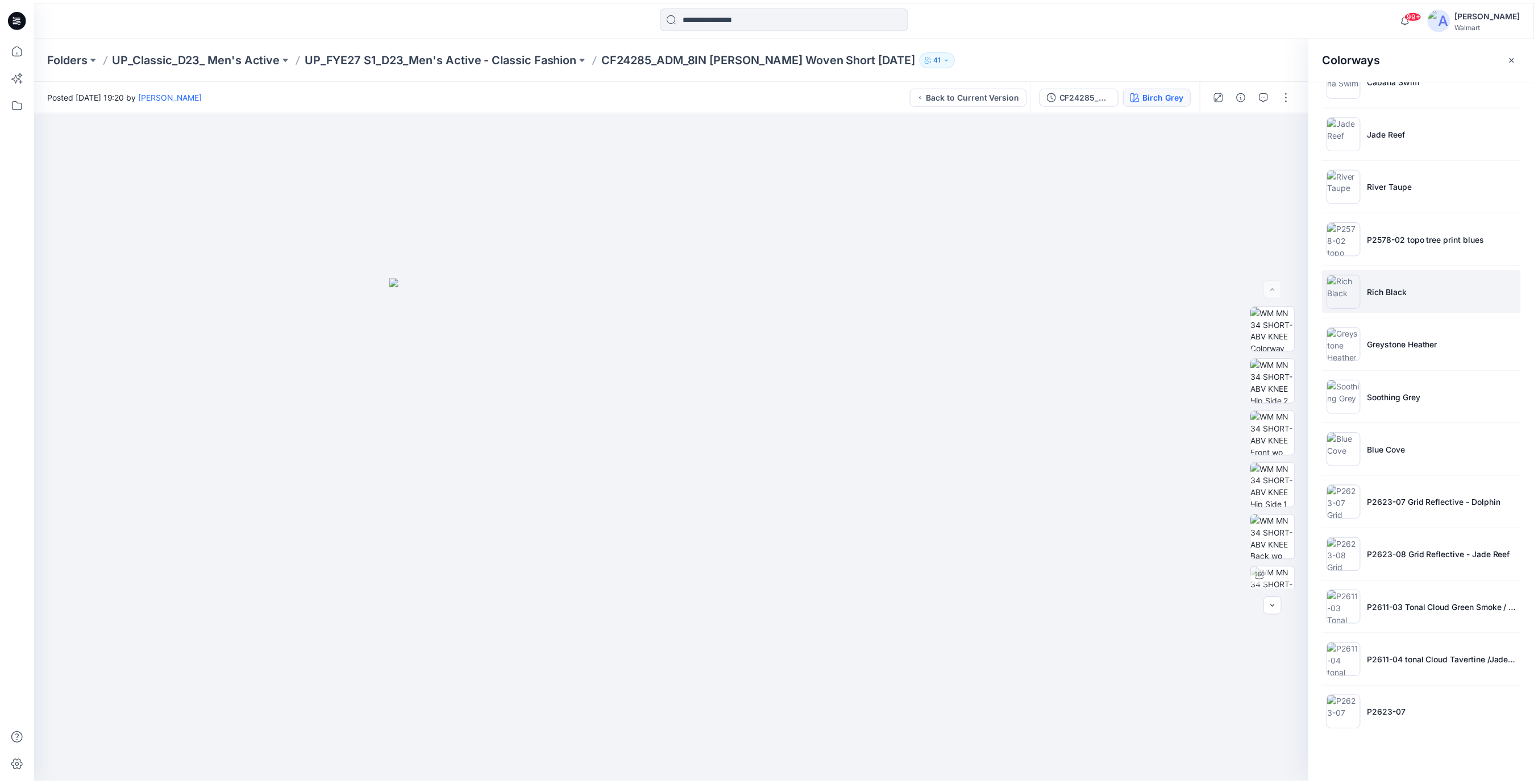
scroll to position [196, 0]
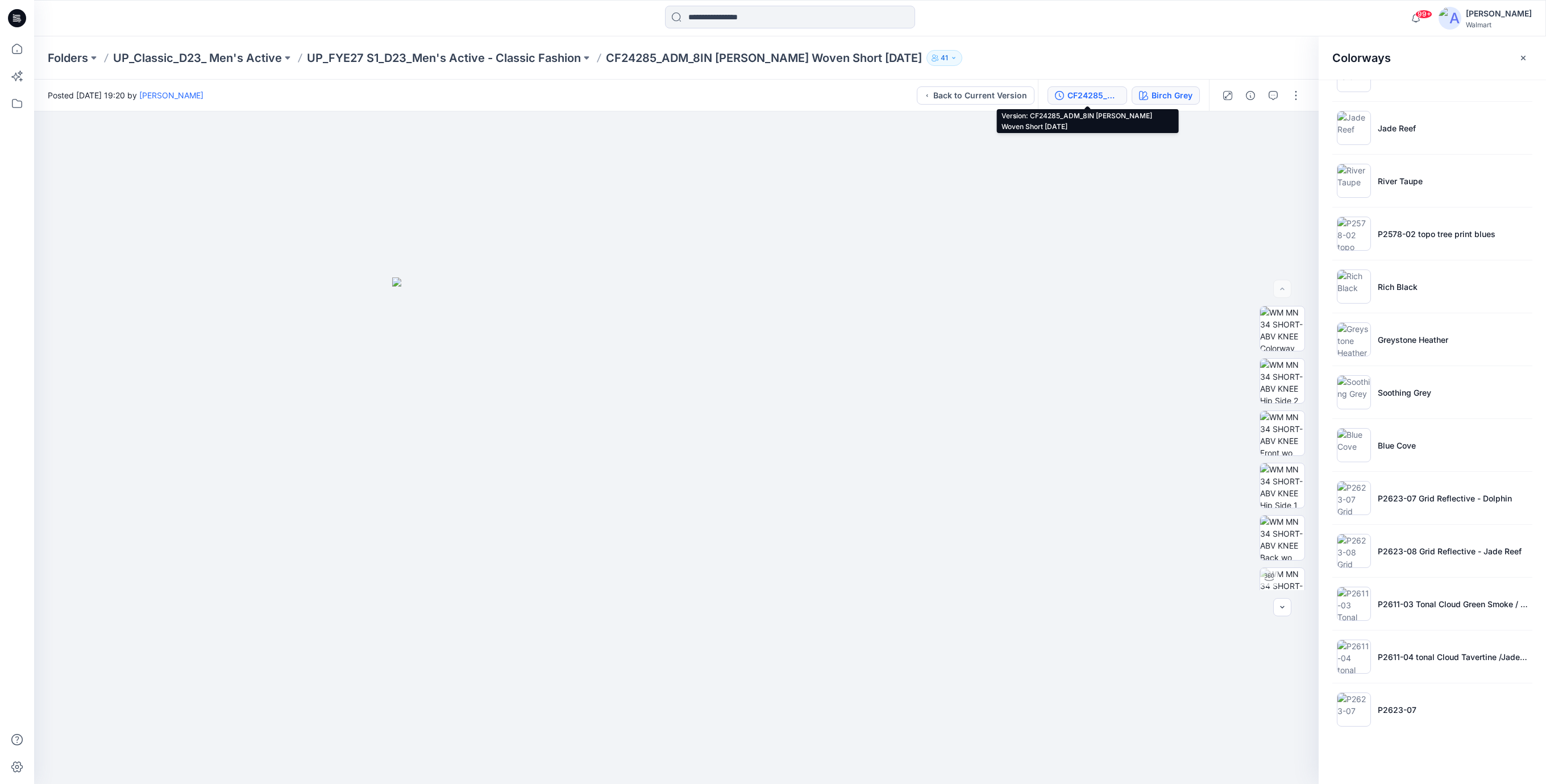
click at [1101, 95] on div "CF24285_ADM_8IN [PERSON_NAME] Woven Short [DATE]" at bounding box center [1093, 95] width 53 height 13
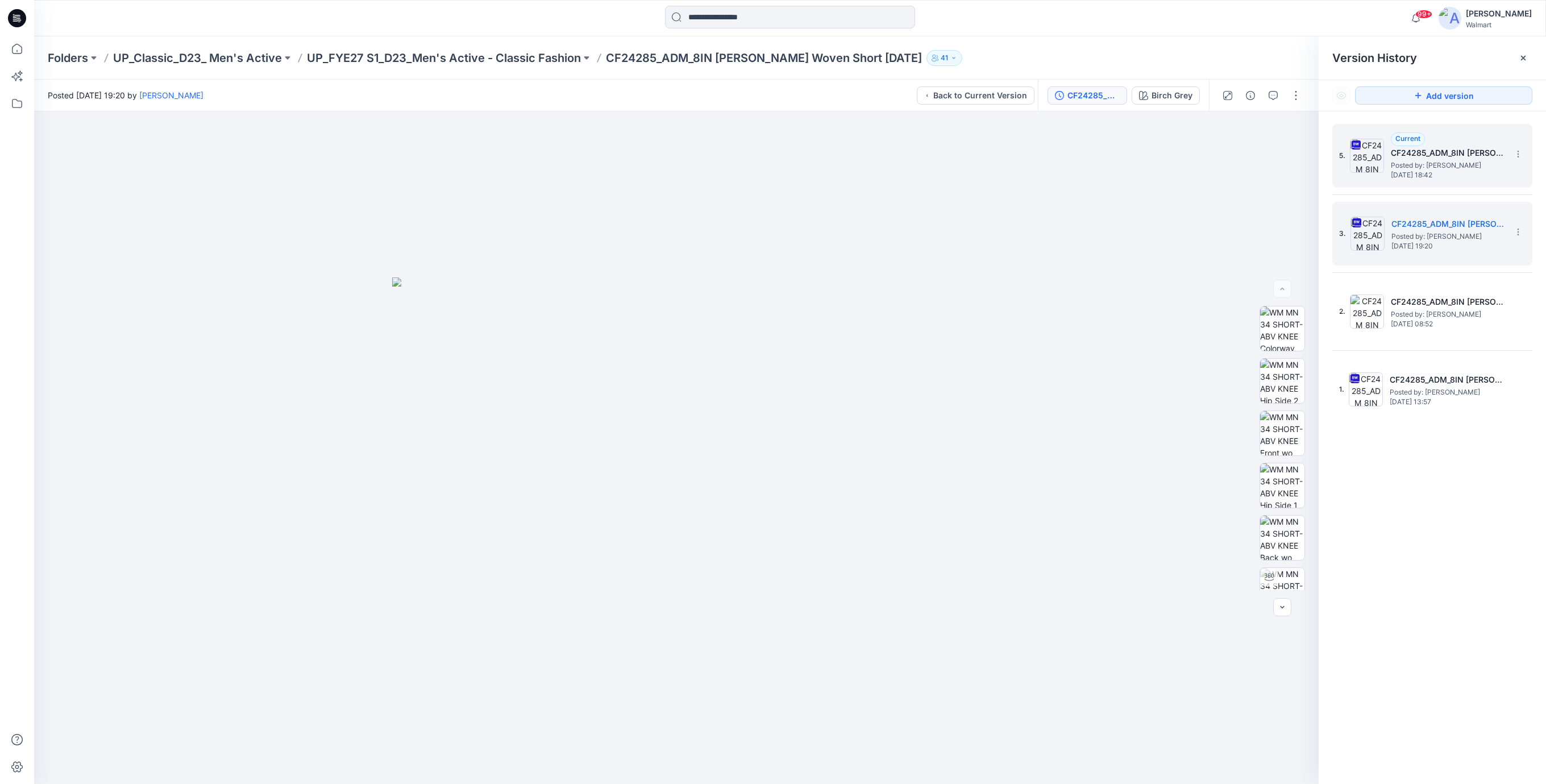
click at [1449, 162] on span "Posted by: [PERSON_NAME]" at bounding box center [1448, 165] width 114 height 11
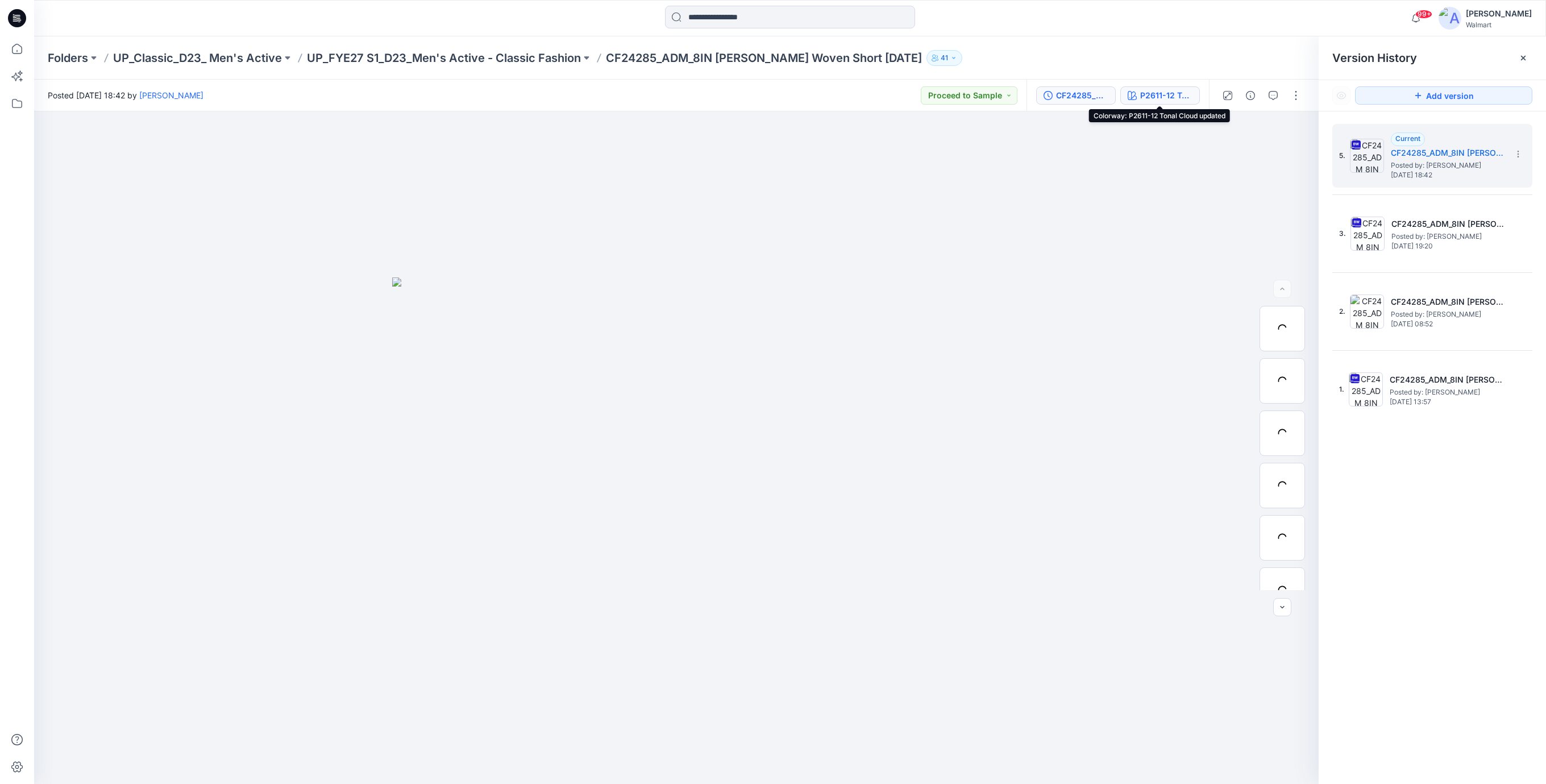
click at [1162, 92] on div "P2611-12 Tonal Cloud updated" at bounding box center [1166, 95] width 53 height 13
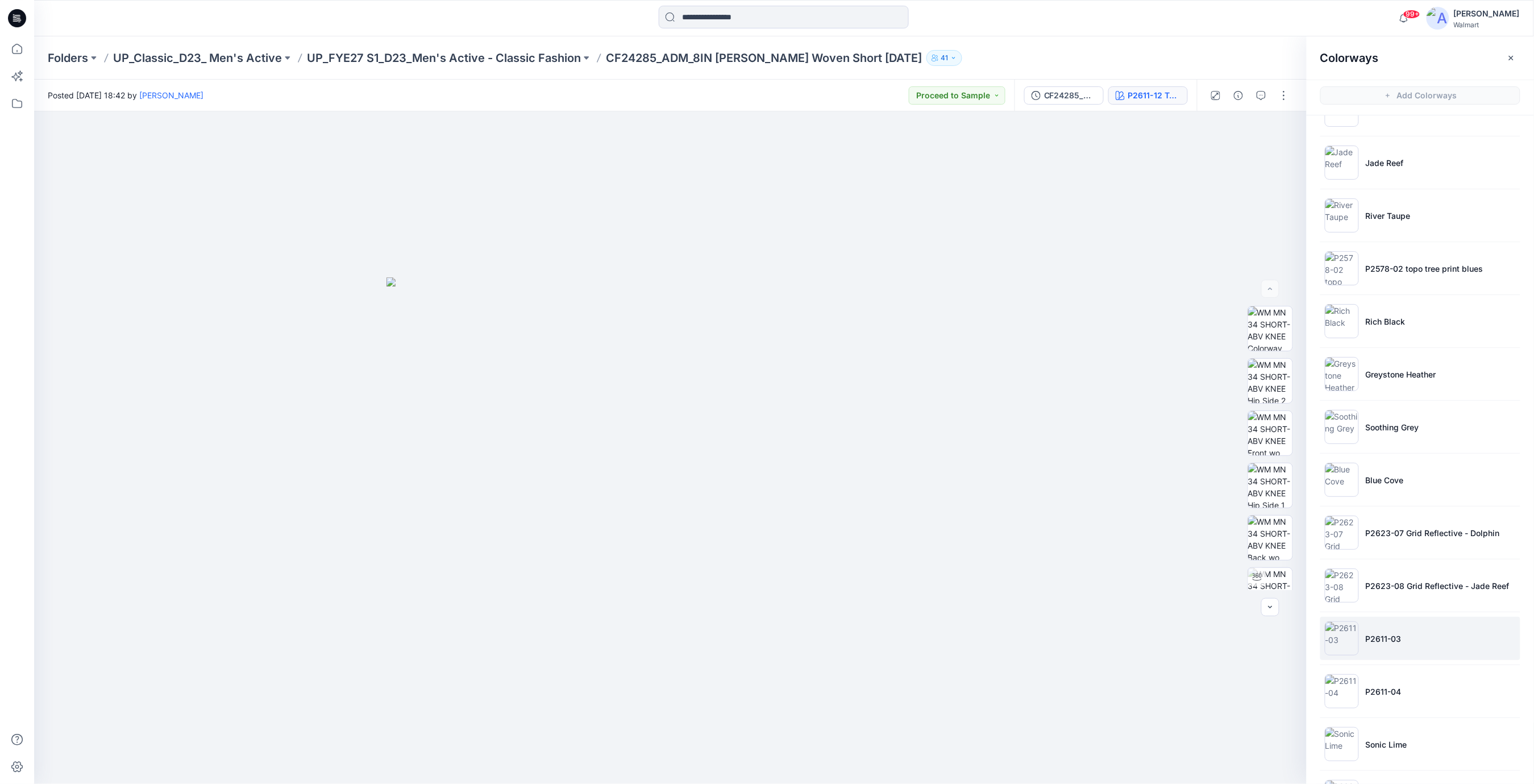
scroll to position [567, 0]
